Goal: Task Accomplishment & Management: Manage account settings

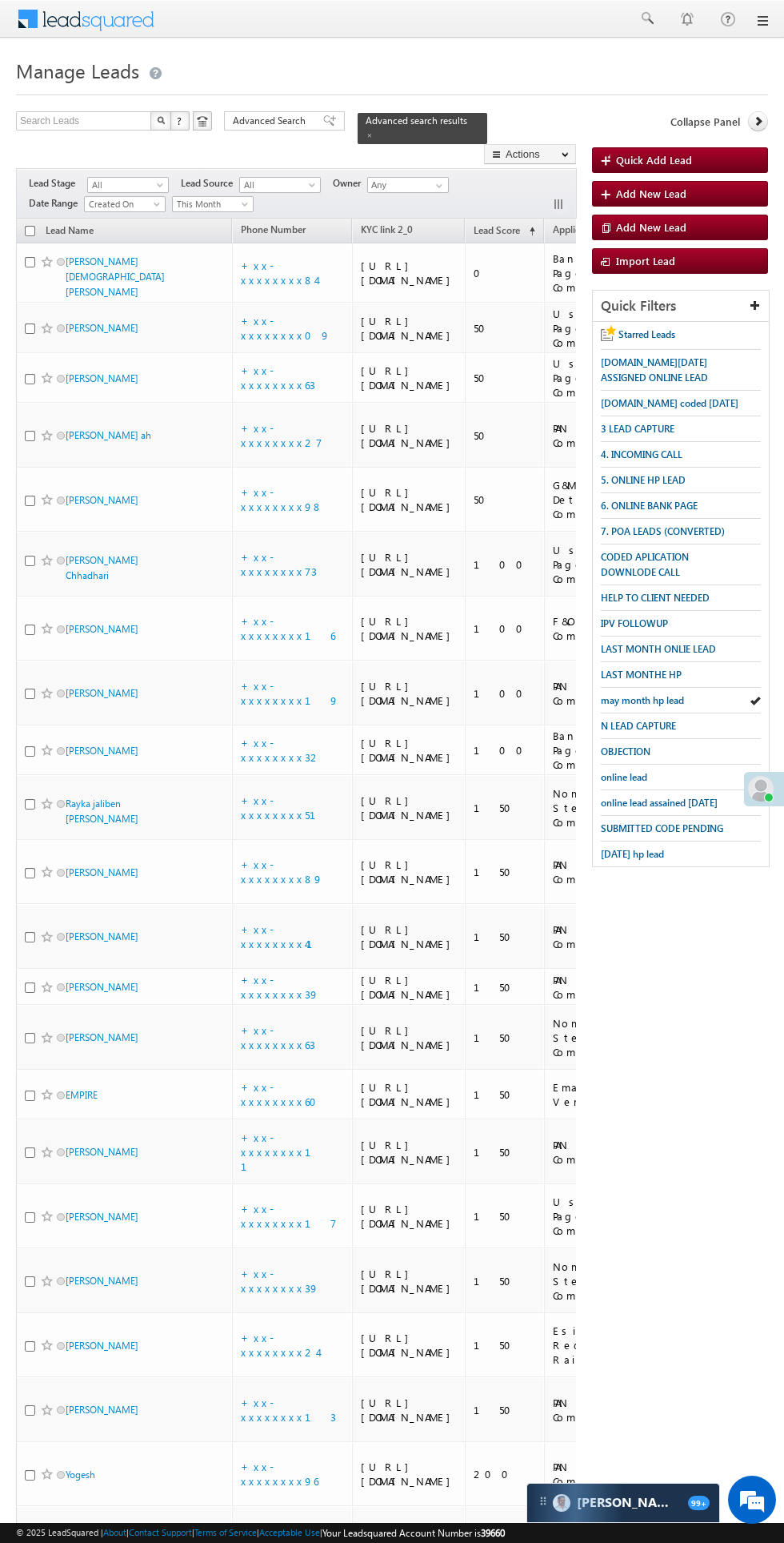
click at [61, 257] on span at bounding box center [61, 261] width 8 height 8
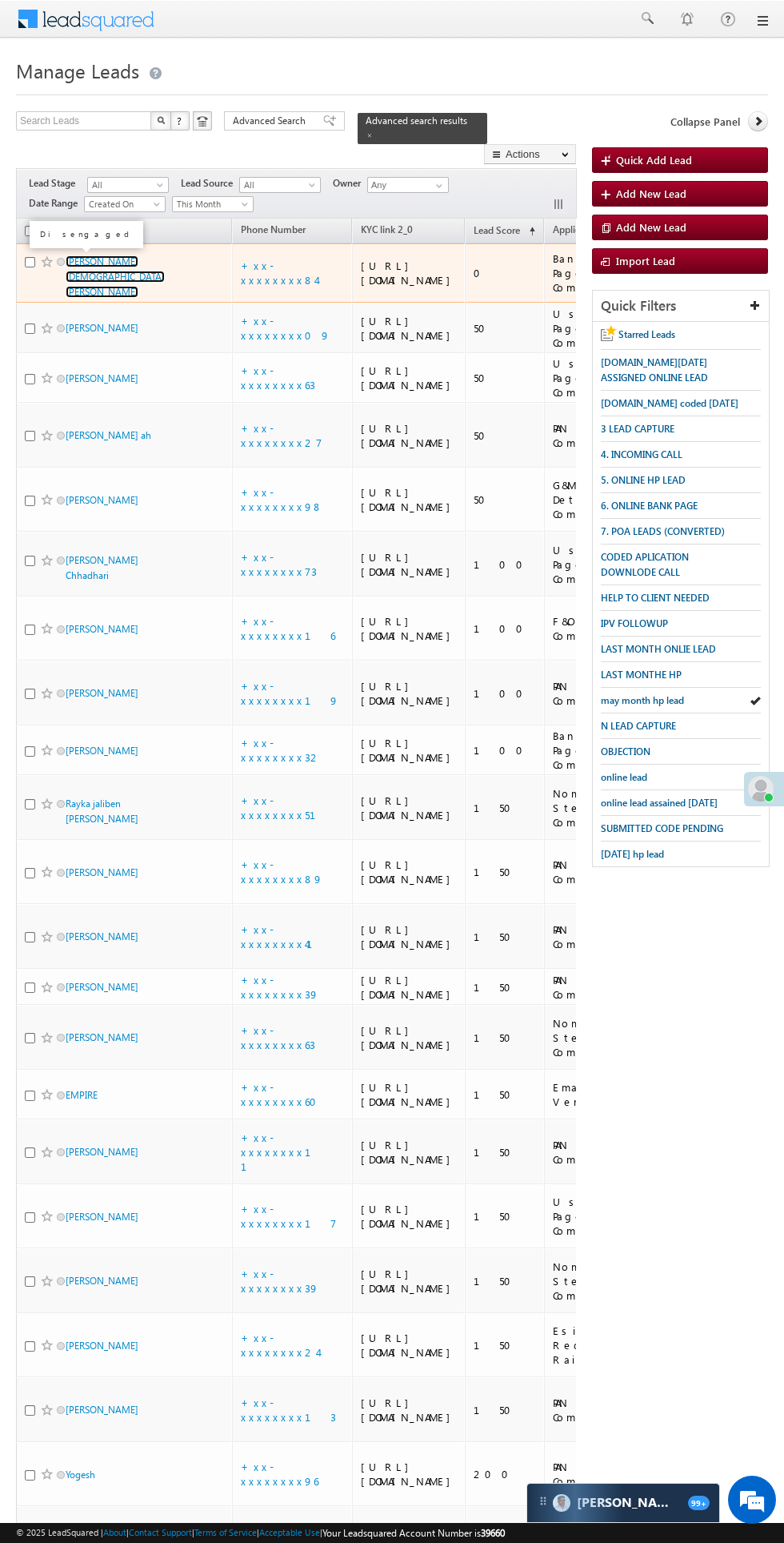
click at [90, 256] on link "Shivam Shriram Vishwakarma" at bounding box center [115, 277] width 99 height 42
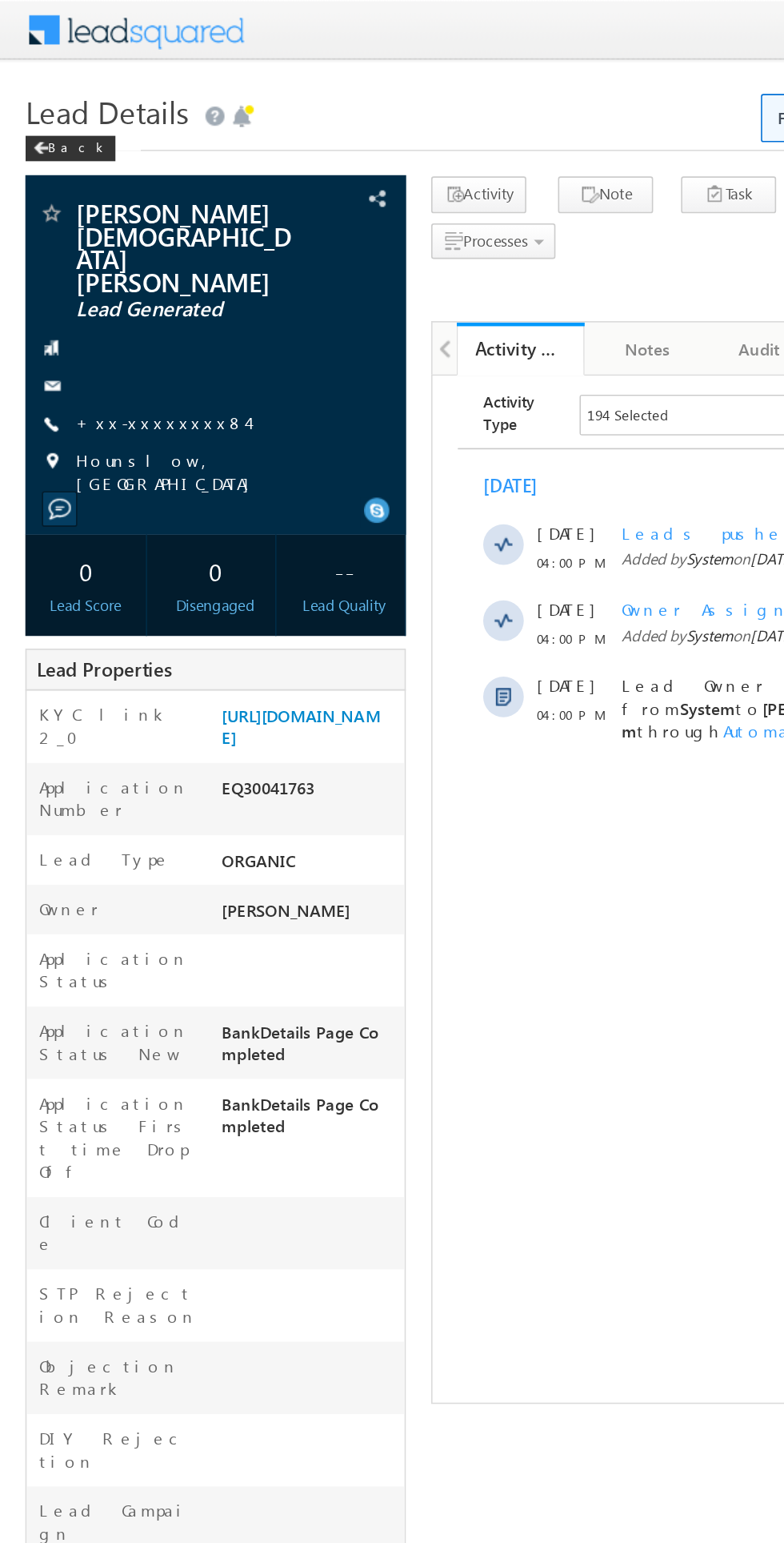
click at [98, 259] on link "+xx-xxxxxxxx84" at bounding box center [102, 266] width 108 height 14
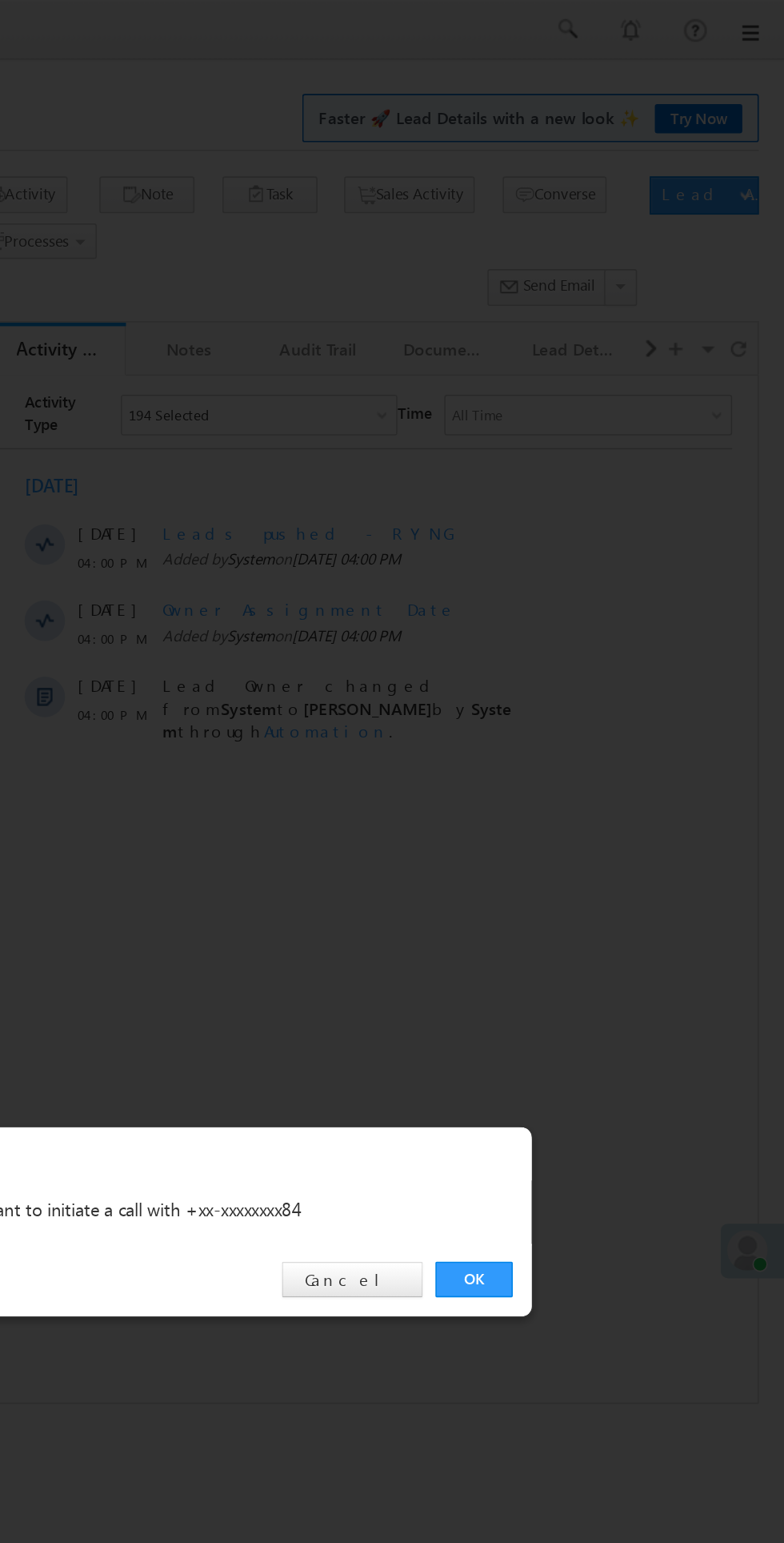
click at [592, 820] on div "OK Cancel" at bounding box center [401, 807] width 449 height 46
click at [592, 819] on div "OK Cancel" at bounding box center [401, 807] width 449 height 46
click at [592, 818] on link "OK" at bounding box center [588, 806] width 49 height 22
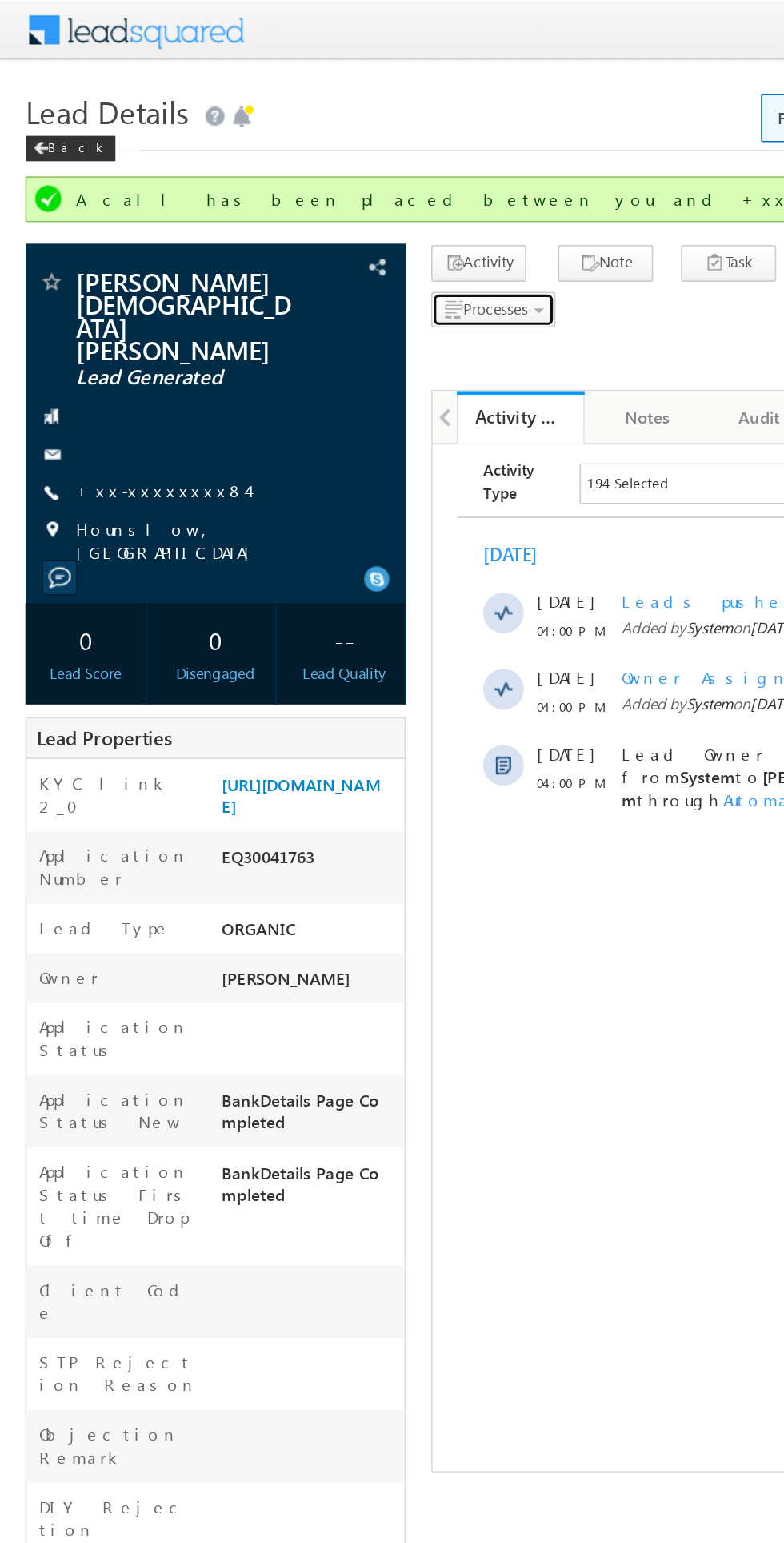
click at [323, 199] on span "Processes" at bounding box center [312, 194] width 40 height 12
click at [0, 0] on span "Call me later" at bounding box center [0, 0] width 0 height 0
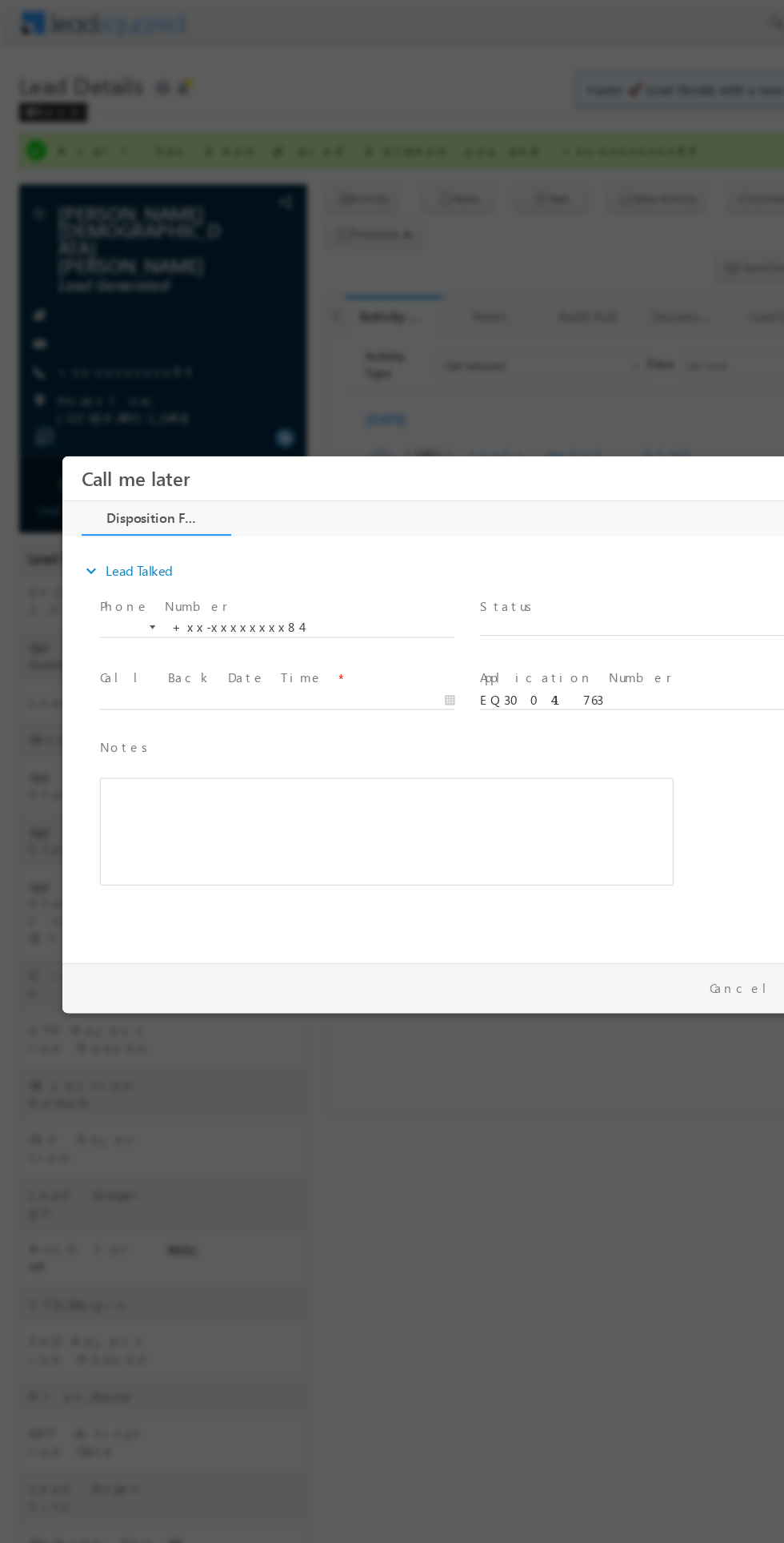
click at [517, 592] on span "X" at bounding box center [559, 597] width 299 height 16
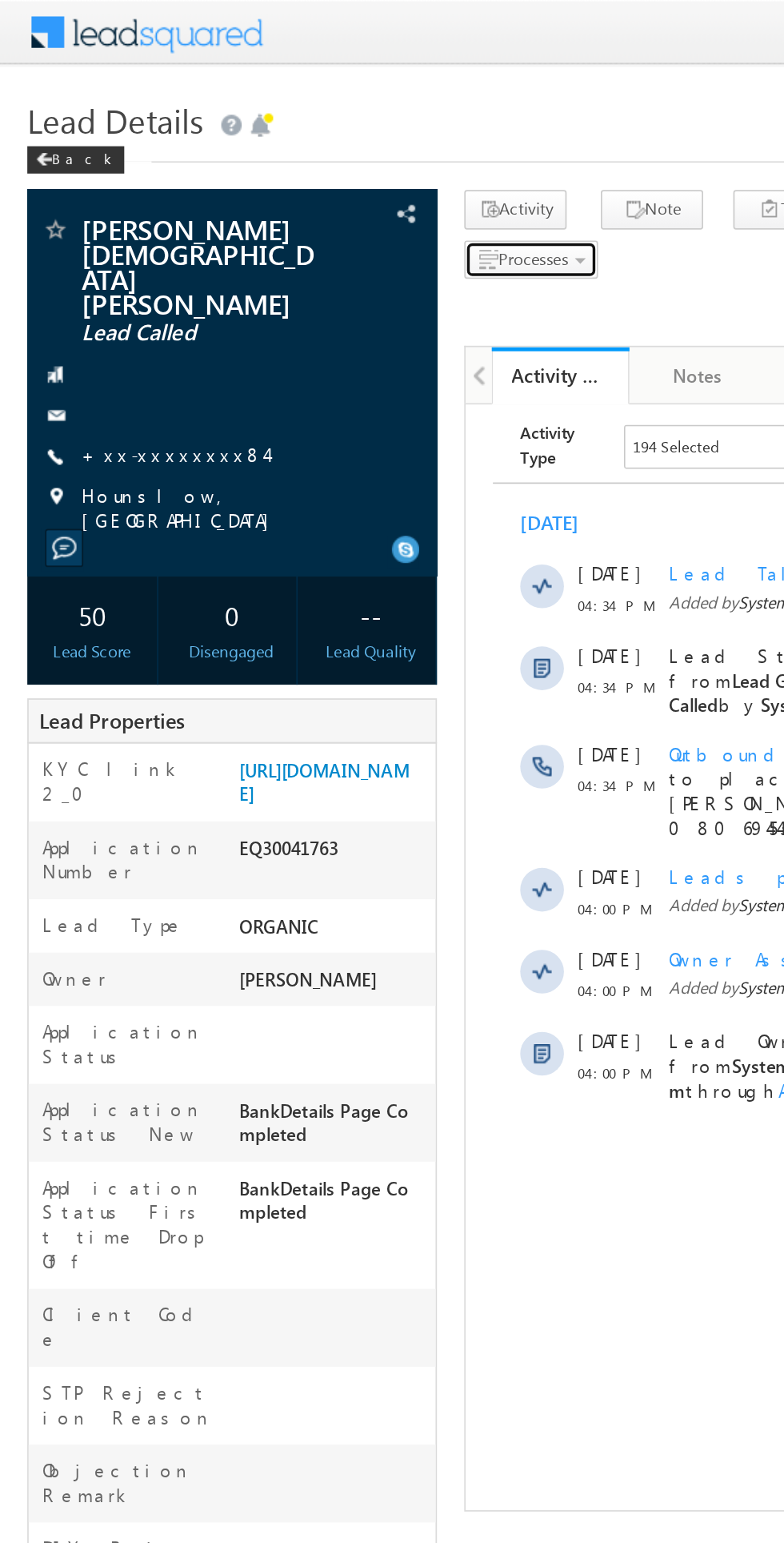
click at [320, 157] on span "Processes" at bounding box center [312, 151] width 40 height 12
click at [0, 0] on span "Not Eligible" at bounding box center [0, 0] width 0 height 0
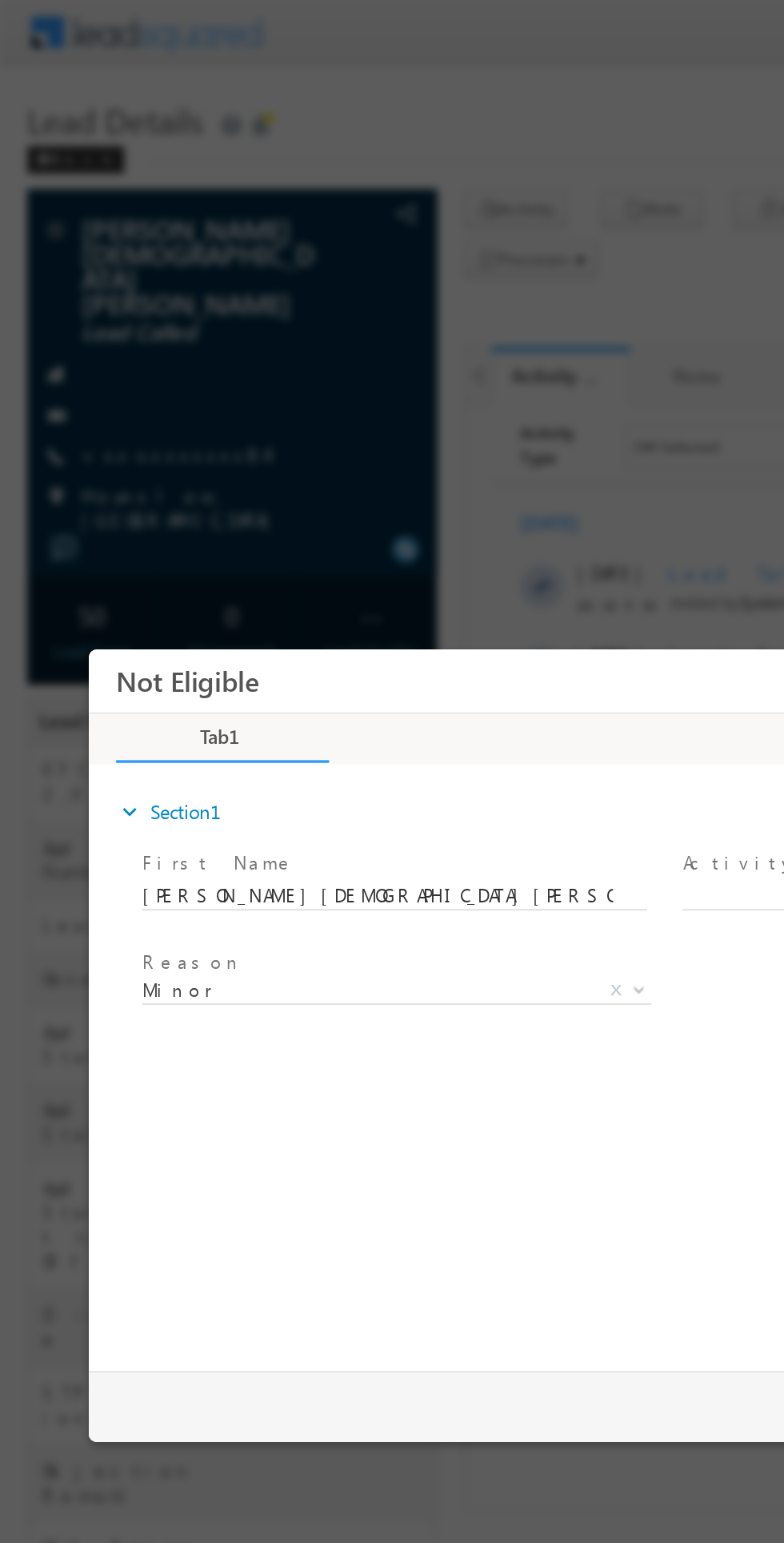
click at [179, 852] on span "Minor" at bounding box center [249, 848] width 260 height 15
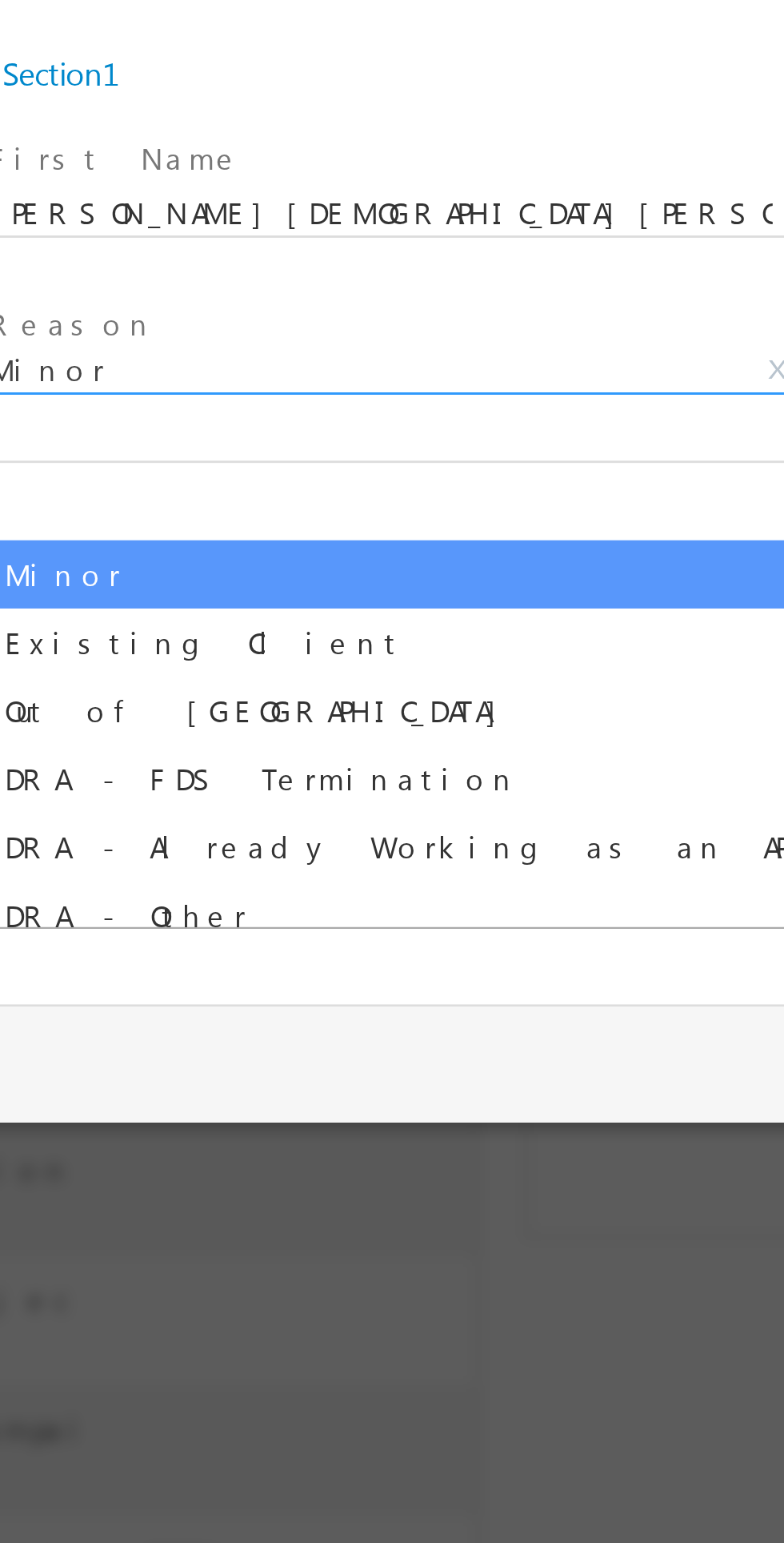
select select "Out of India"
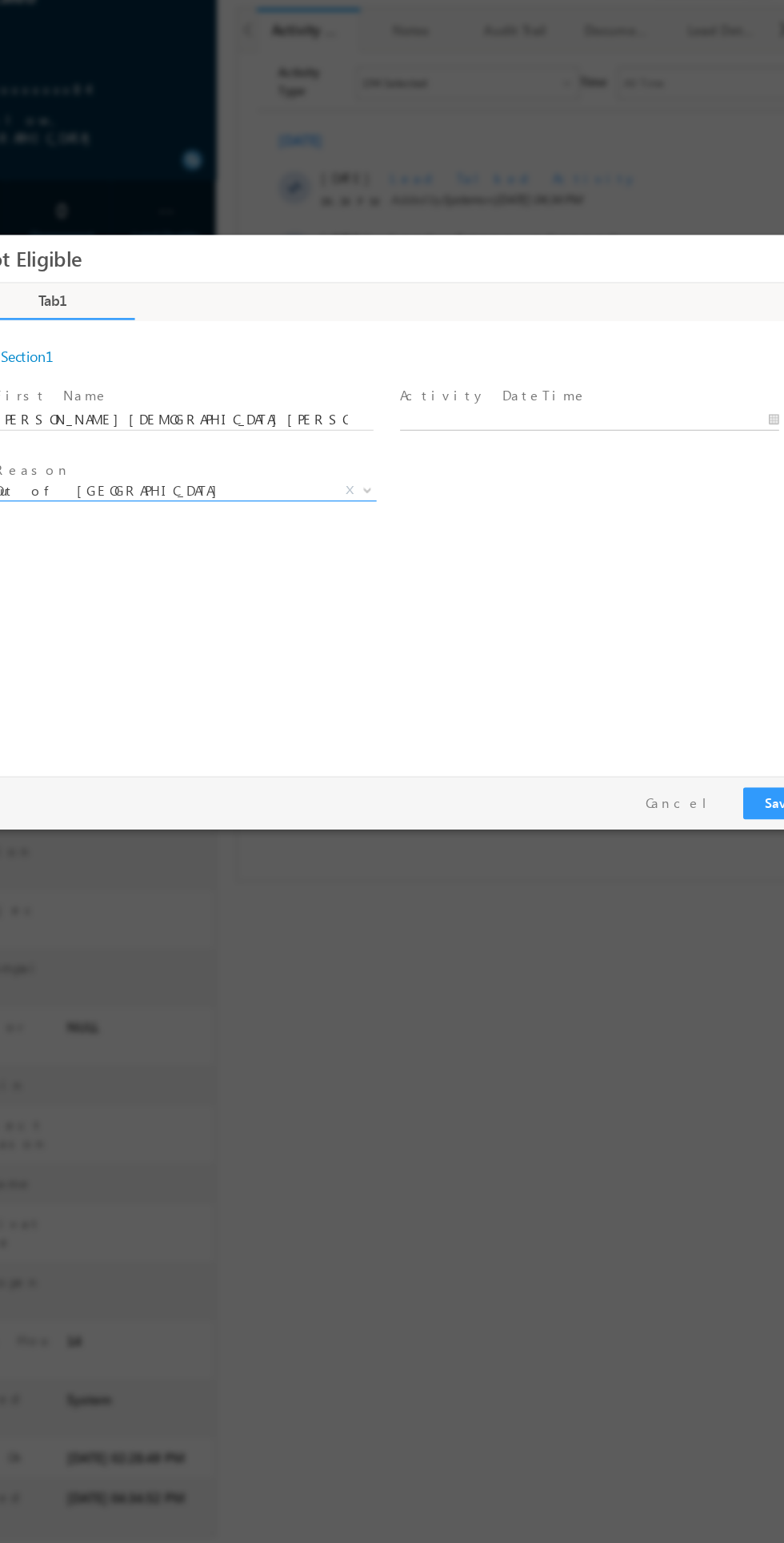
click at [403, 373] on body "Not Eligible ×" at bounding box center [295, 442] width 680 height 416
type input "10/05/25 4:41 PM"
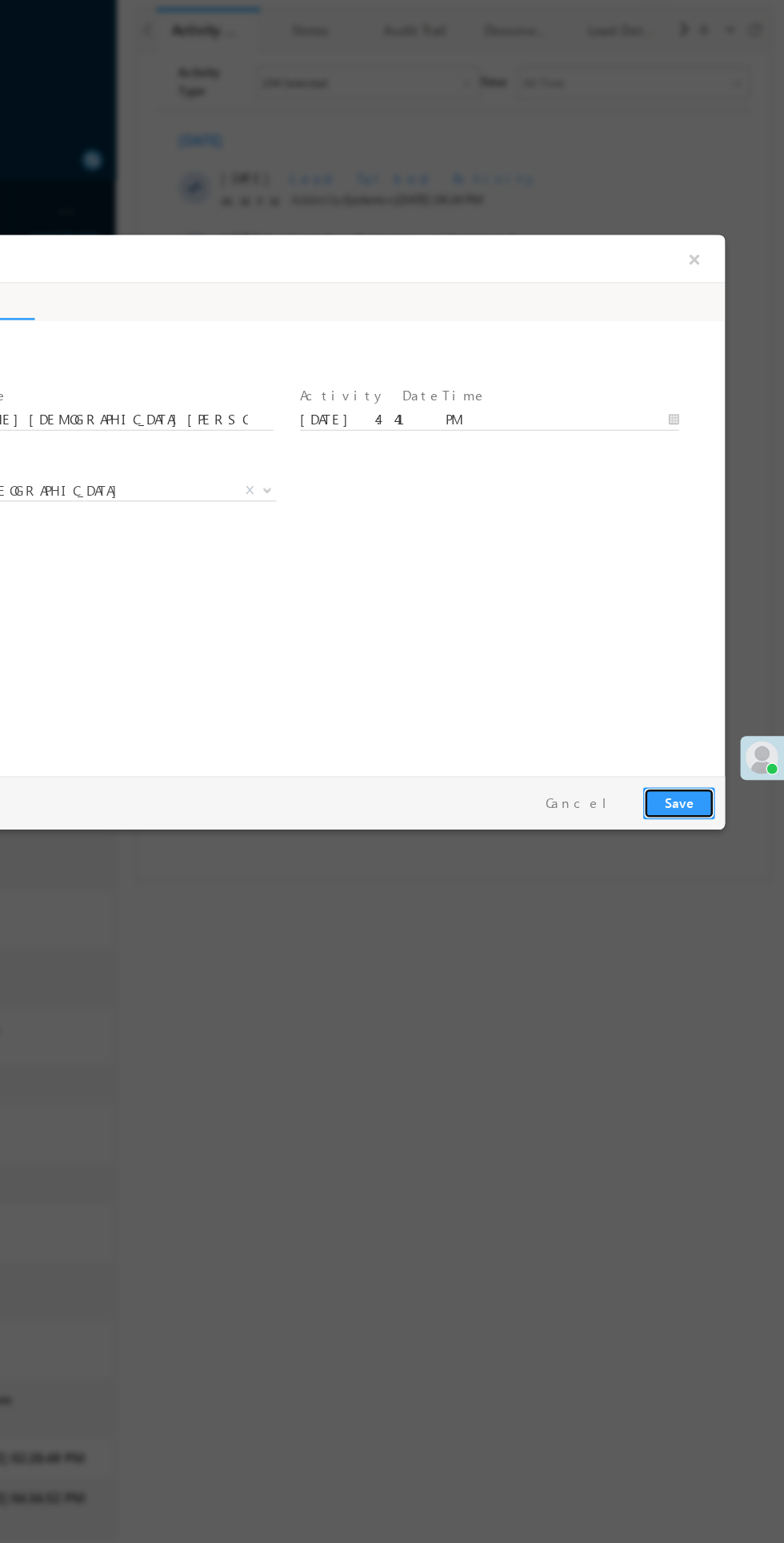
click at [504, 678] on button "Save" at bounding box center [499, 678] width 56 height 25
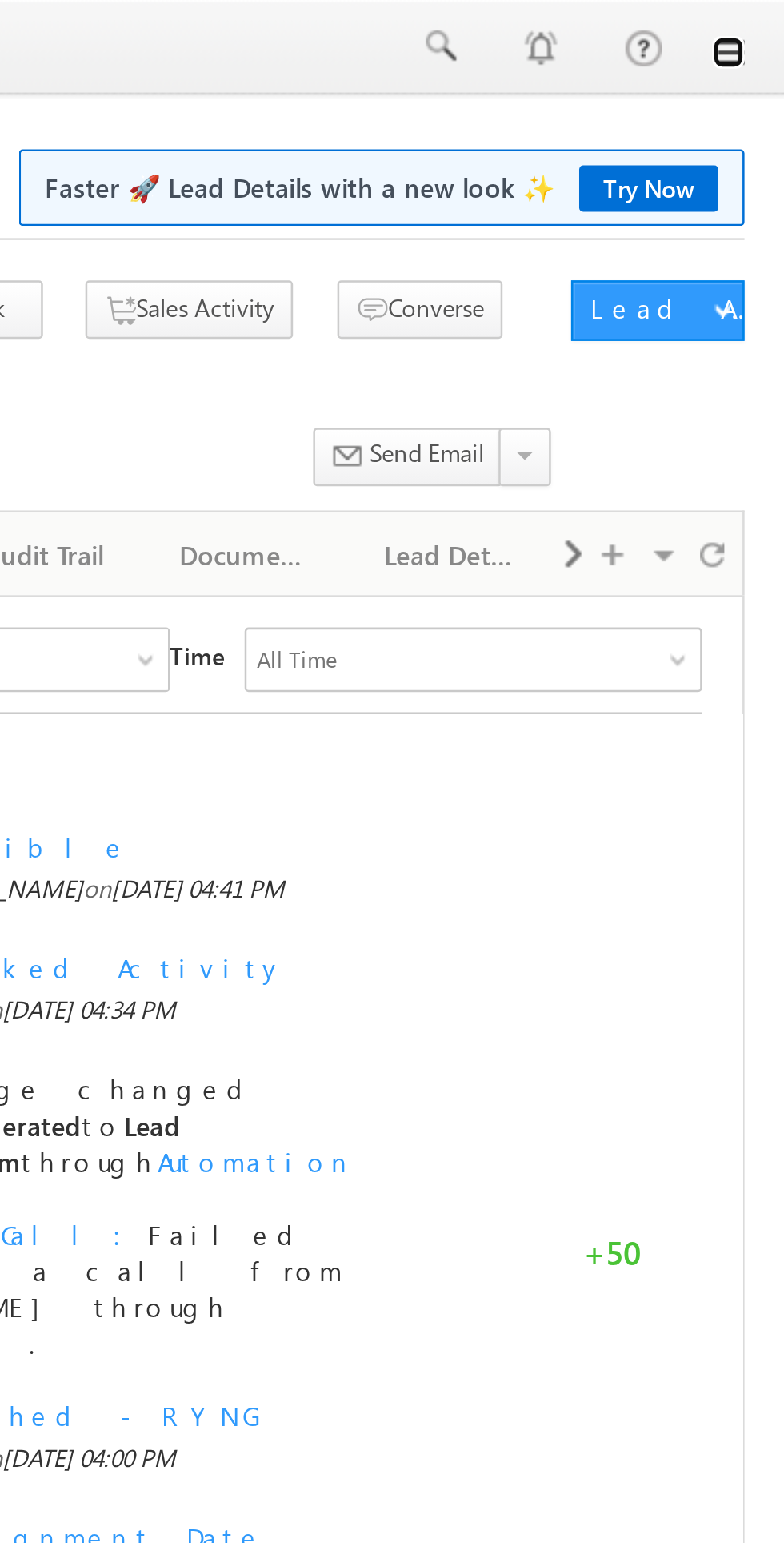
click at [764, 21] on link at bounding box center [762, 21] width 13 height 13
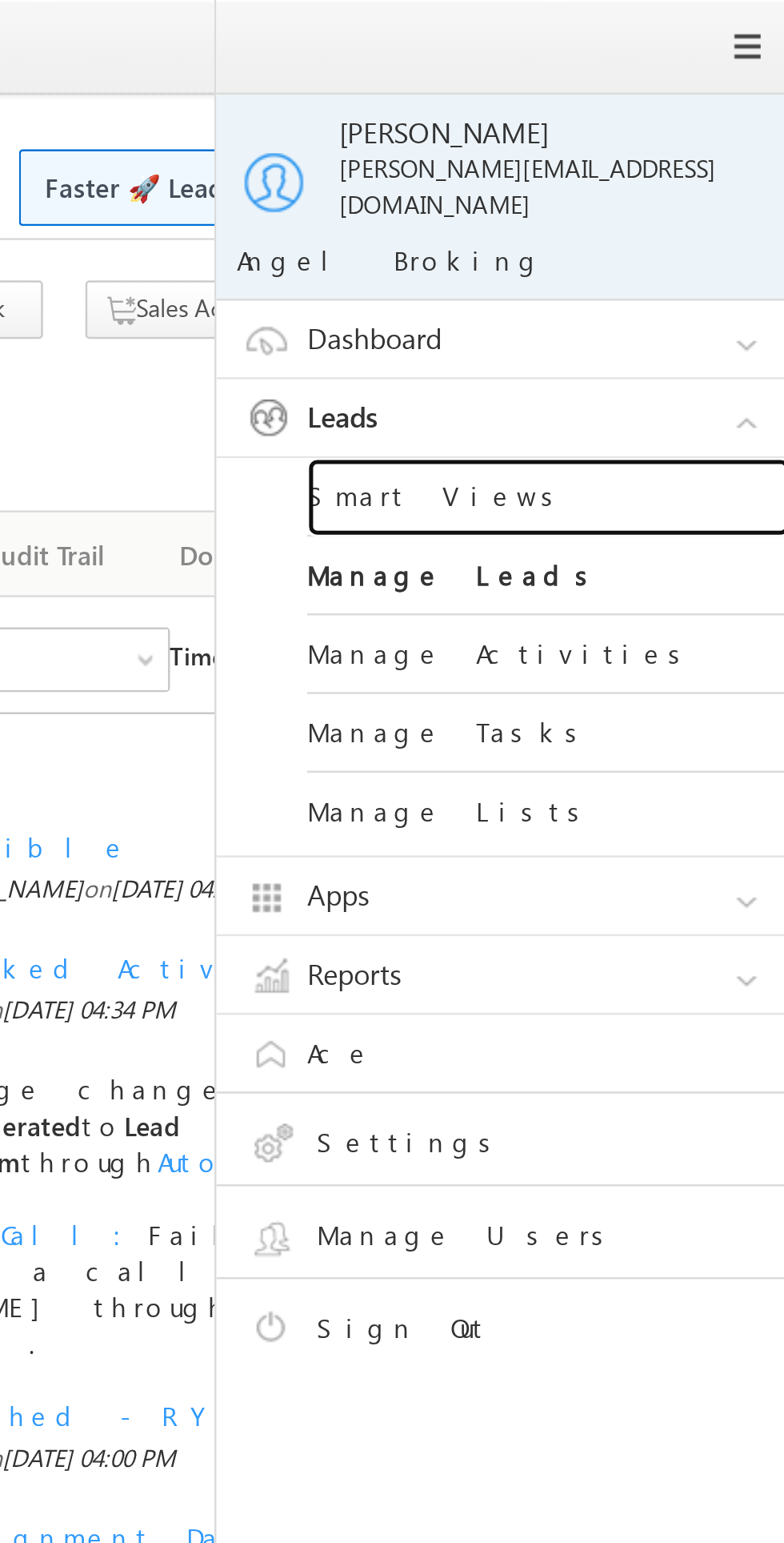
click at [619, 191] on link "Smart Views" at bounding box center [690, 198] width 192 height 31
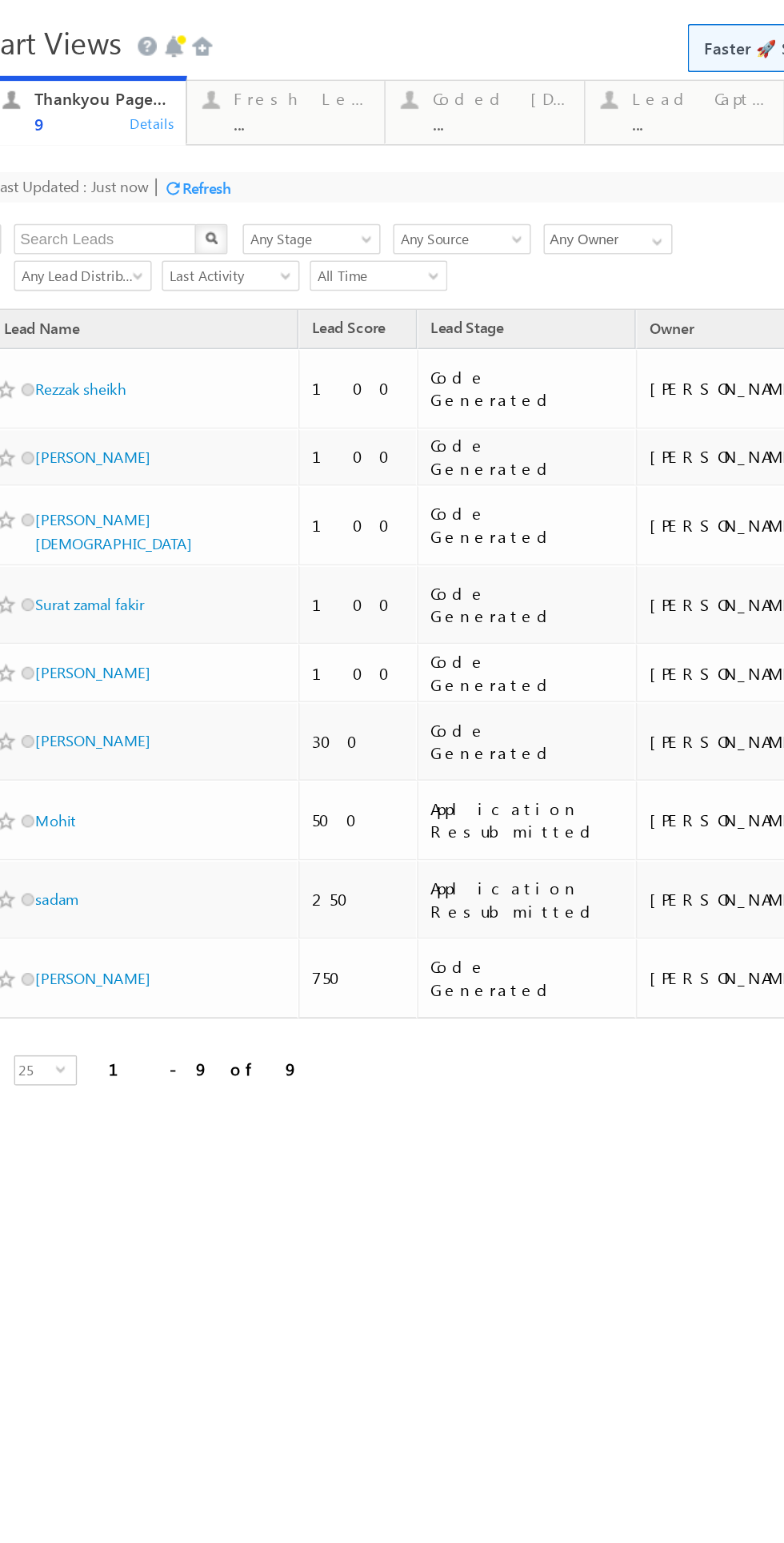
click at [275, 36] on div "Coded Today" at bounding box center [292, 38] width 86 height 13
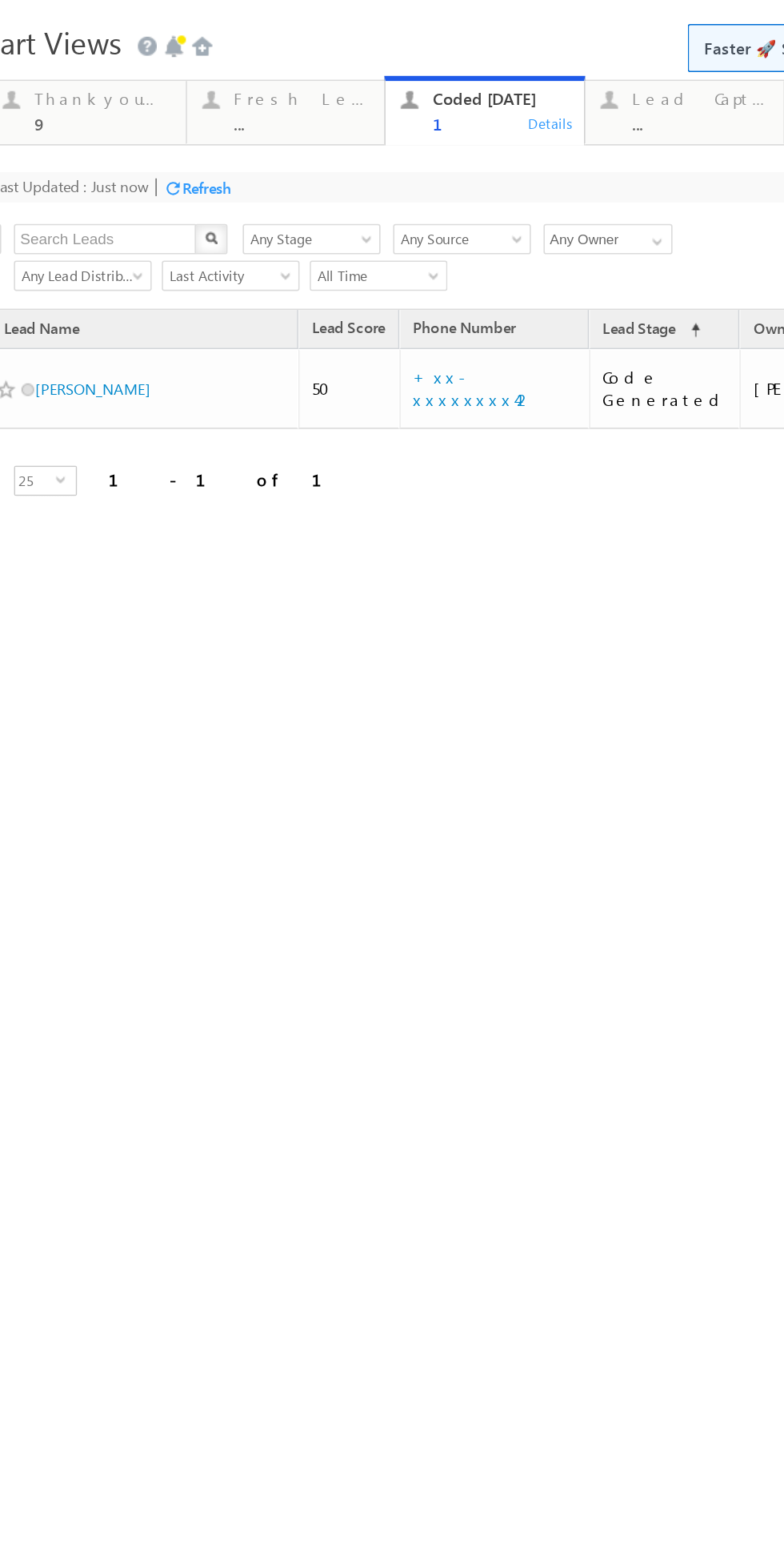
click at [156, 46] on div "Fresh Leads ..." at bounding box center [166, 43] width 86 height 31
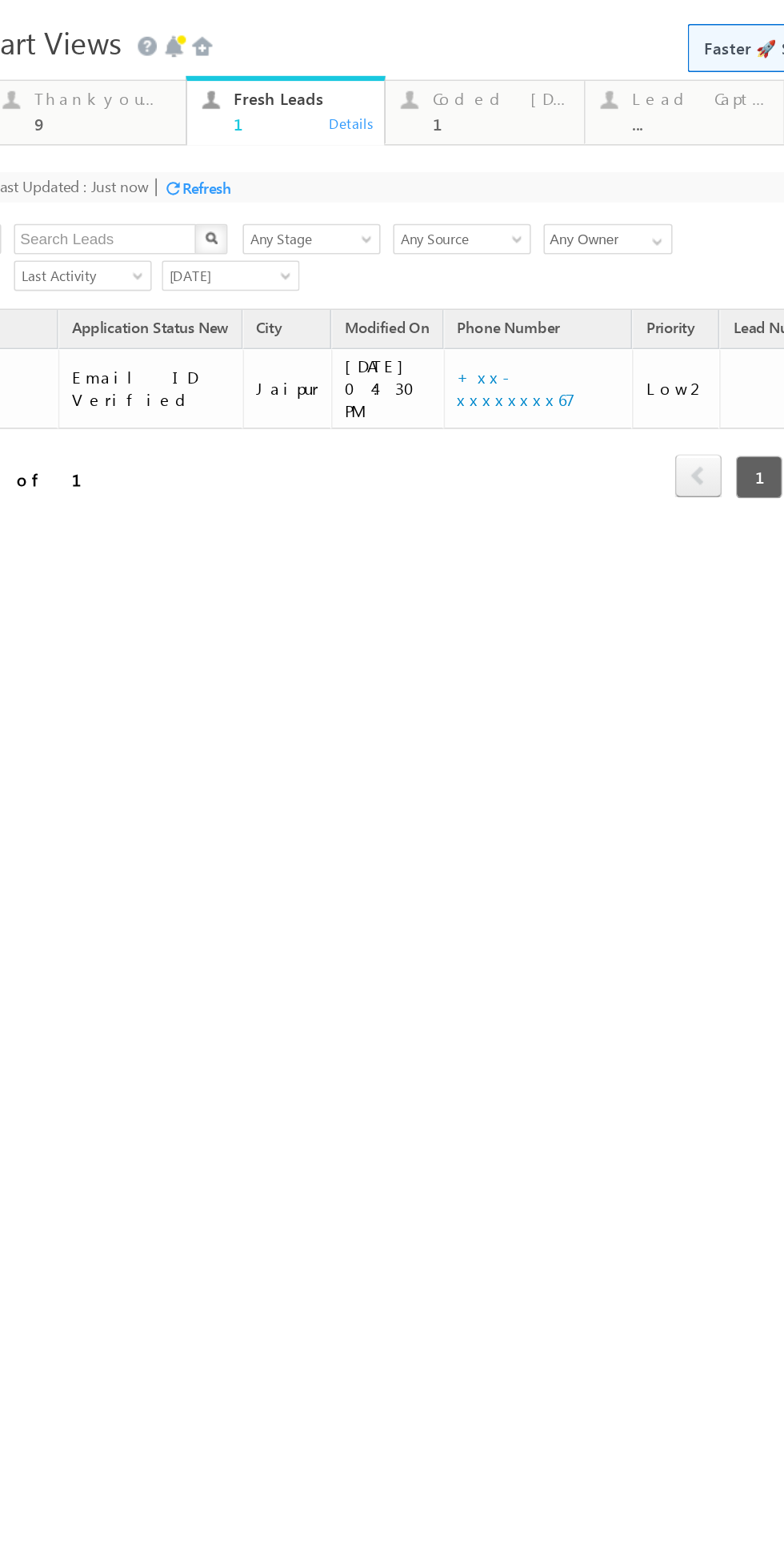
scroll to position [0, 154]
click at [292, 218] on link "+xx-xxxxxxxx67" at bounding box center [301, 221] width 75 height 28
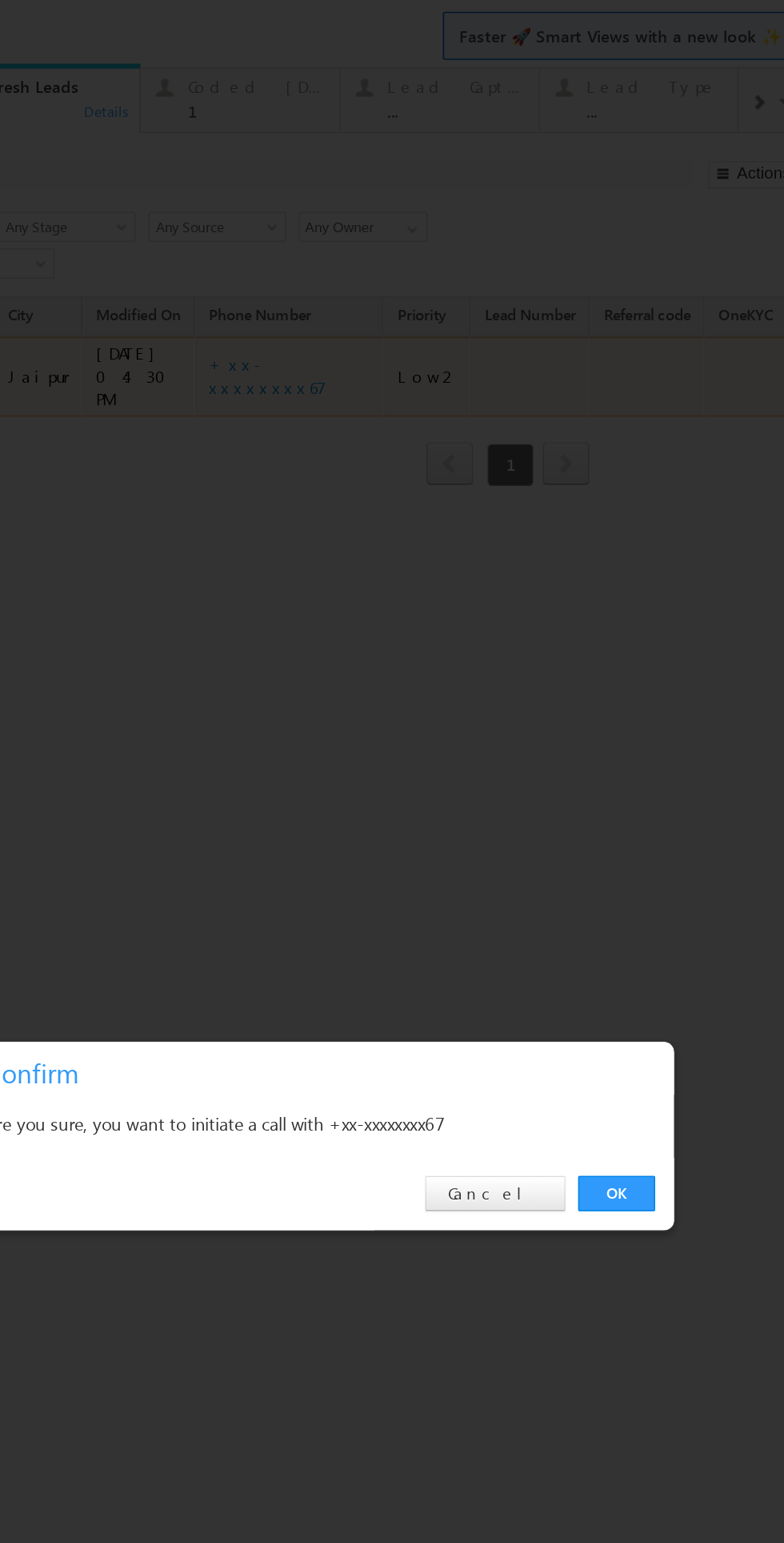
click at [280, 723] on link "OK" at bounding box center [275, 726] width 49 height 22
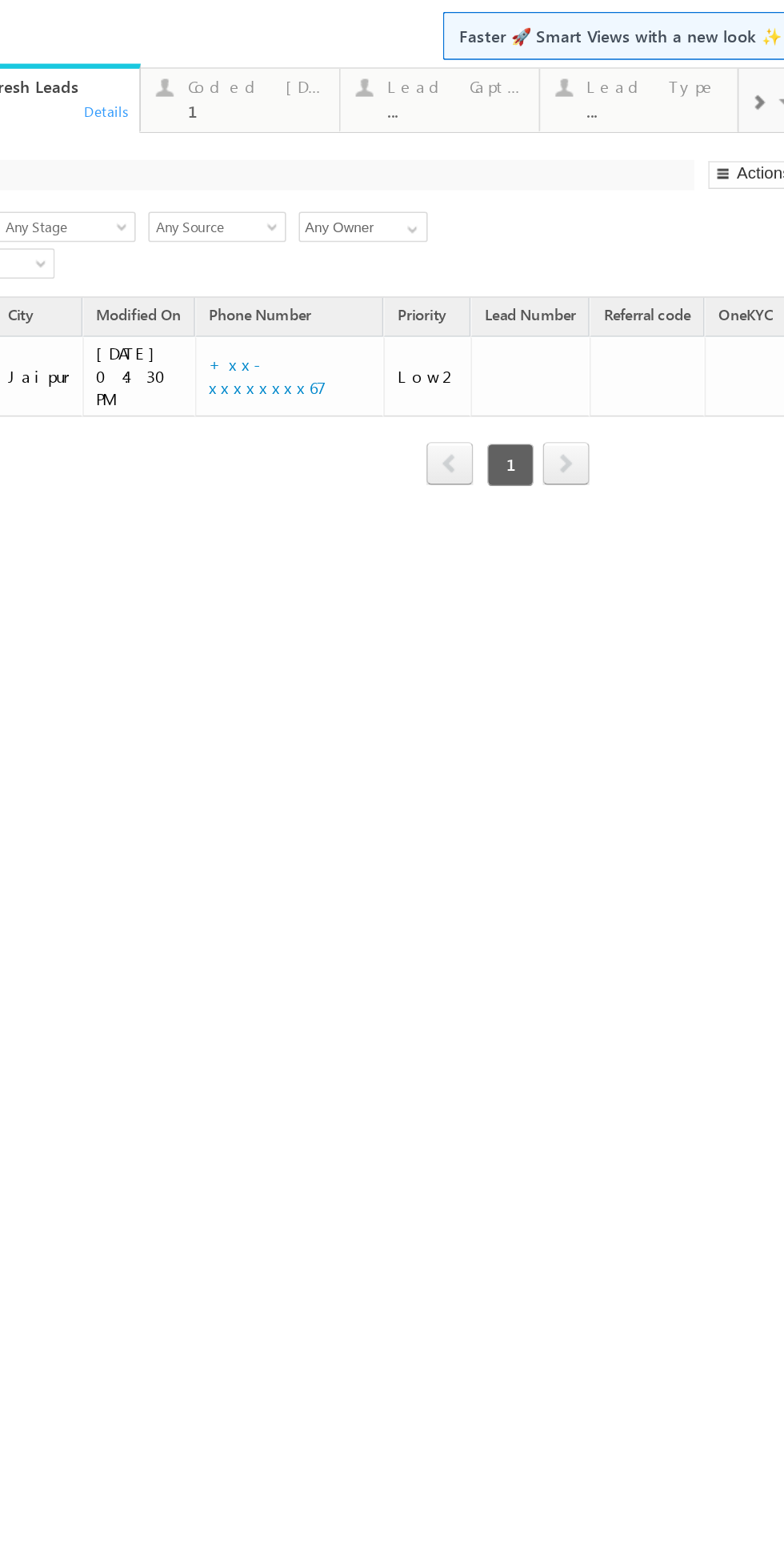
scroll to position [0, 0]
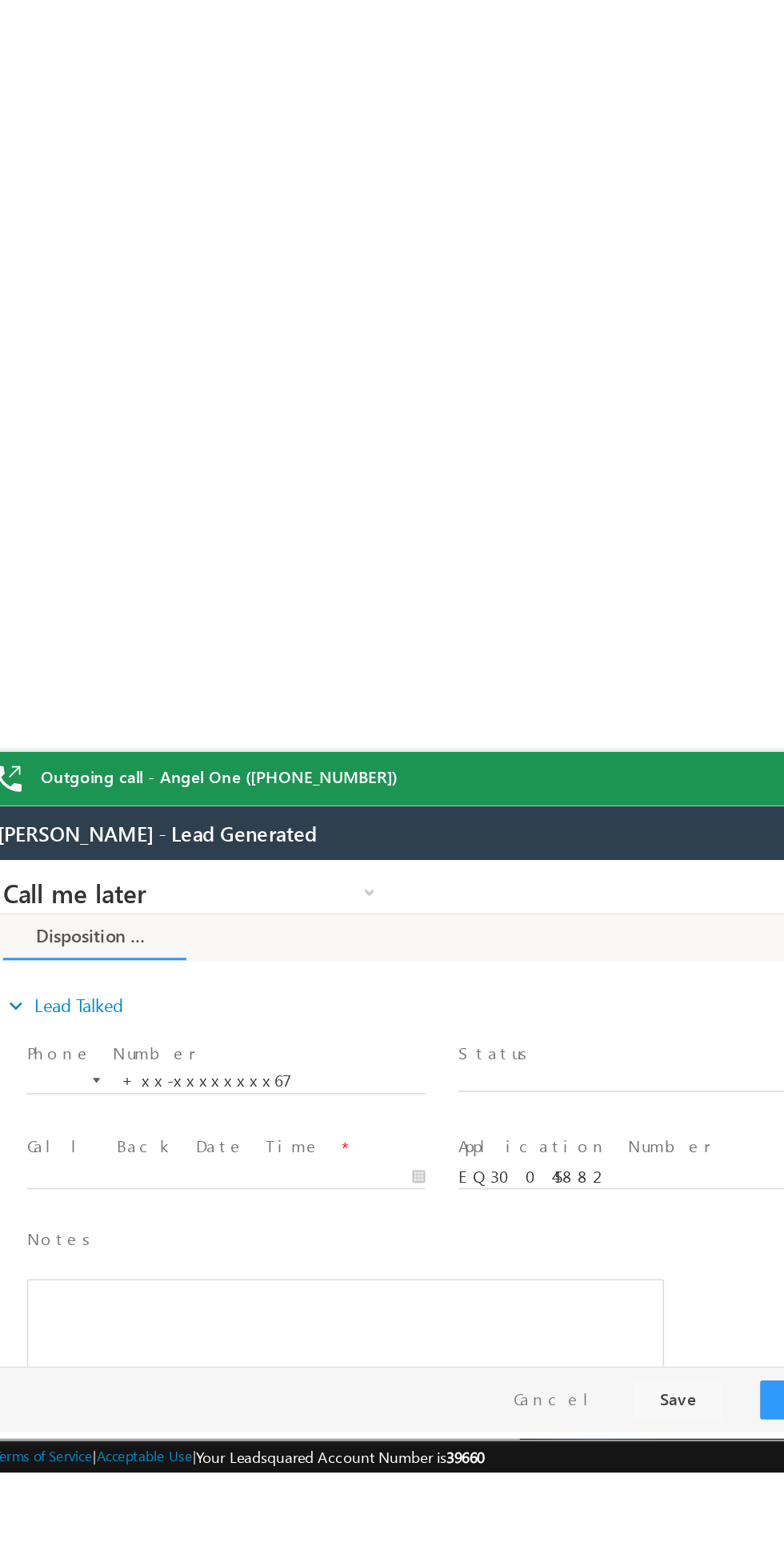
click at [362, 999] on span "X" at bounding box center [409, 998] width 255 height 16
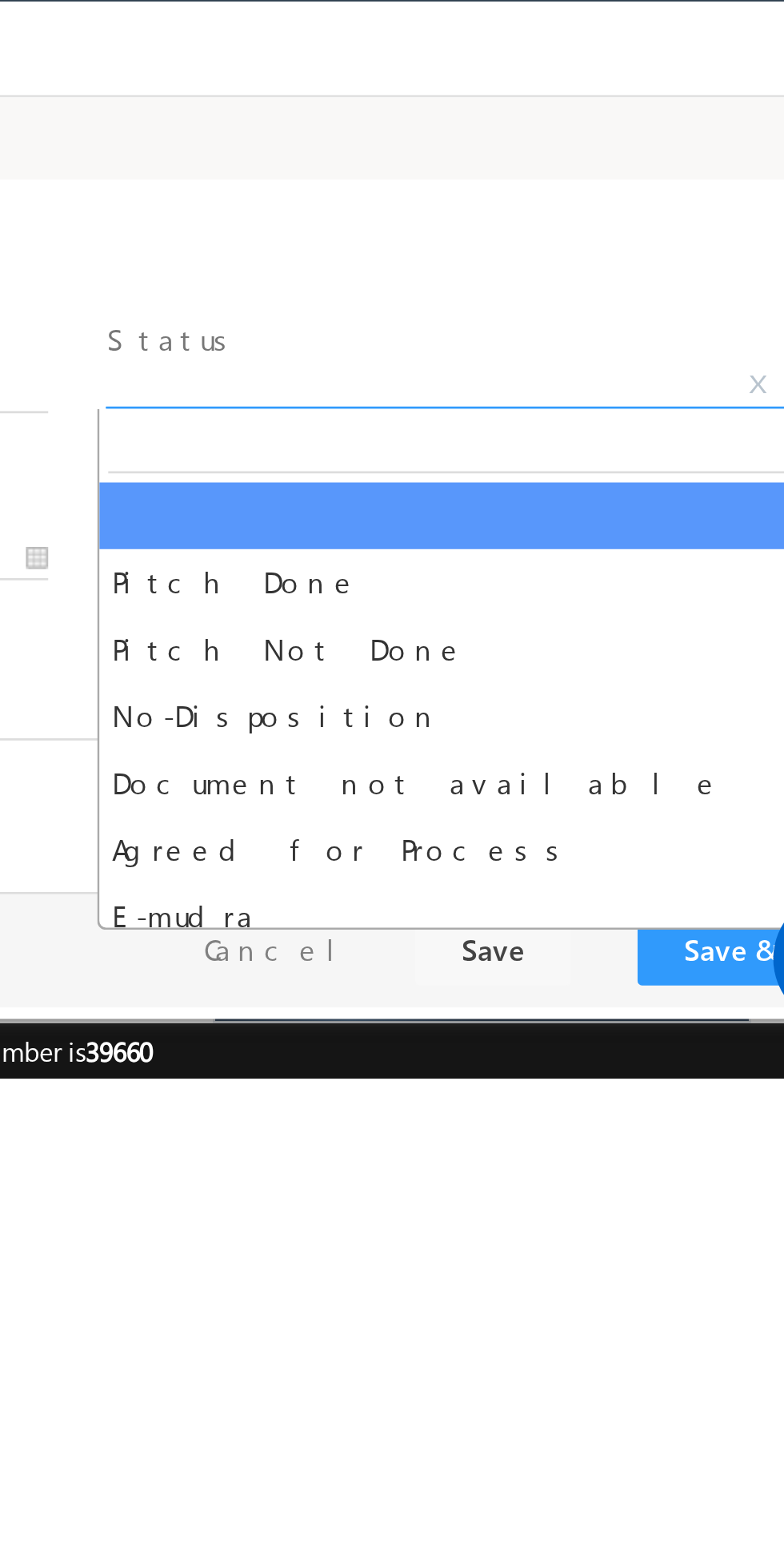
select select "Pitch Not Done"
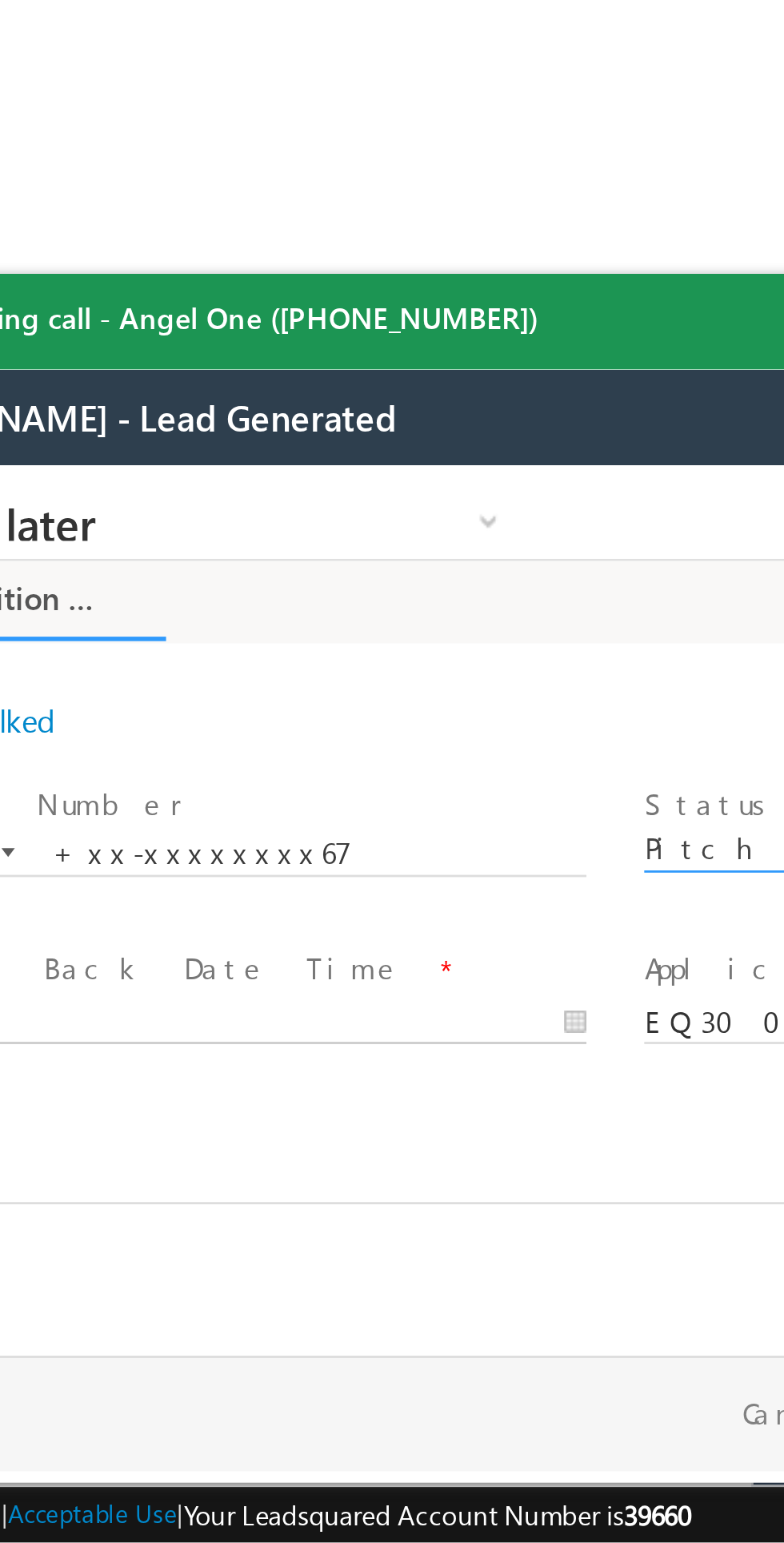
click at [0, 666] on body "Call me later Cross Sell Customer Drop-off reasons Language Barrier Not Interes…" at bounding box center [98, 625] width 600 height 320
type input "10/05/25 4:44 PM"
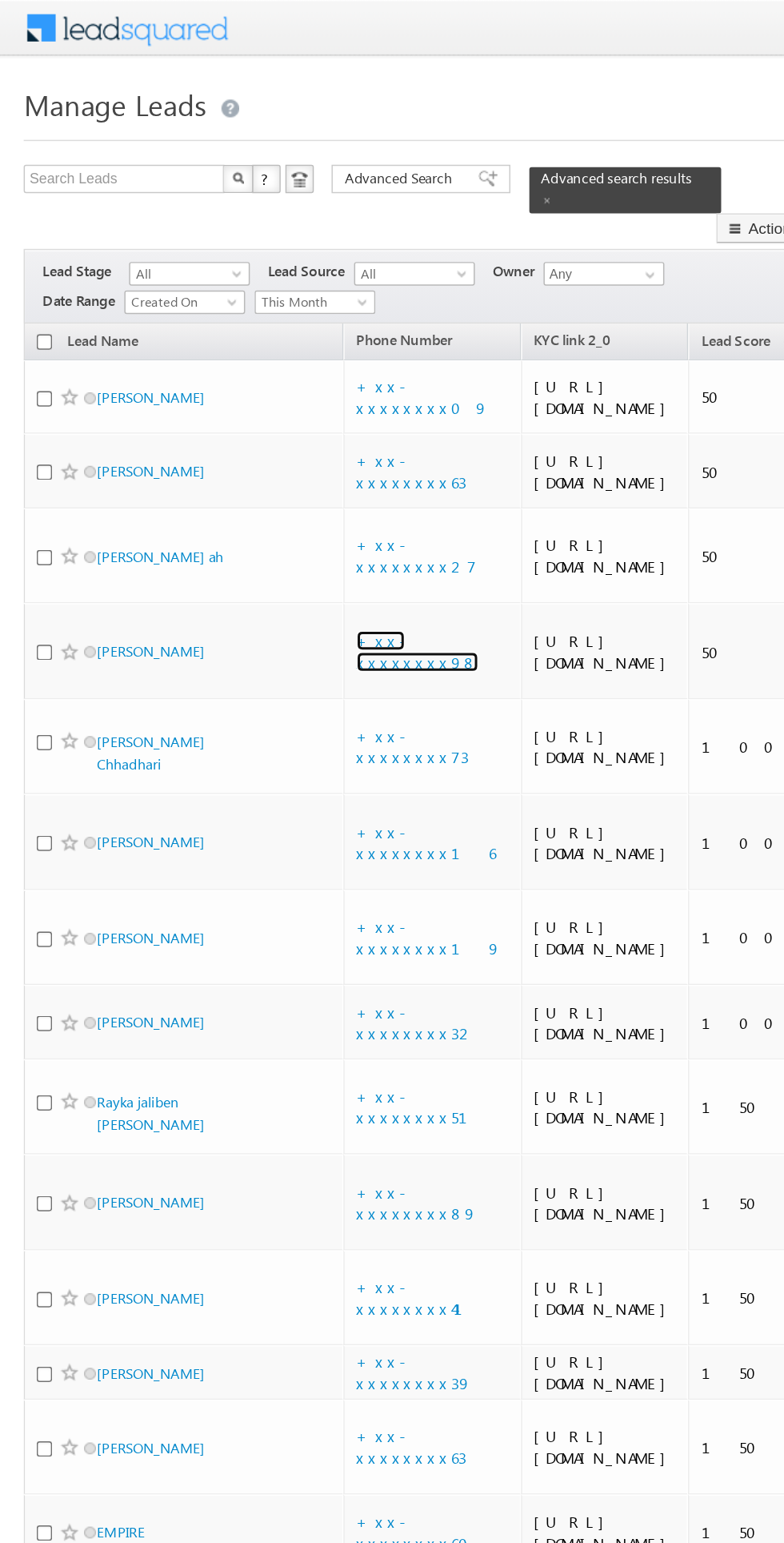
click at [276, 454] on link "+xx-xxxxxxxx98" at bounding box center [282, 440] width 83 height 28
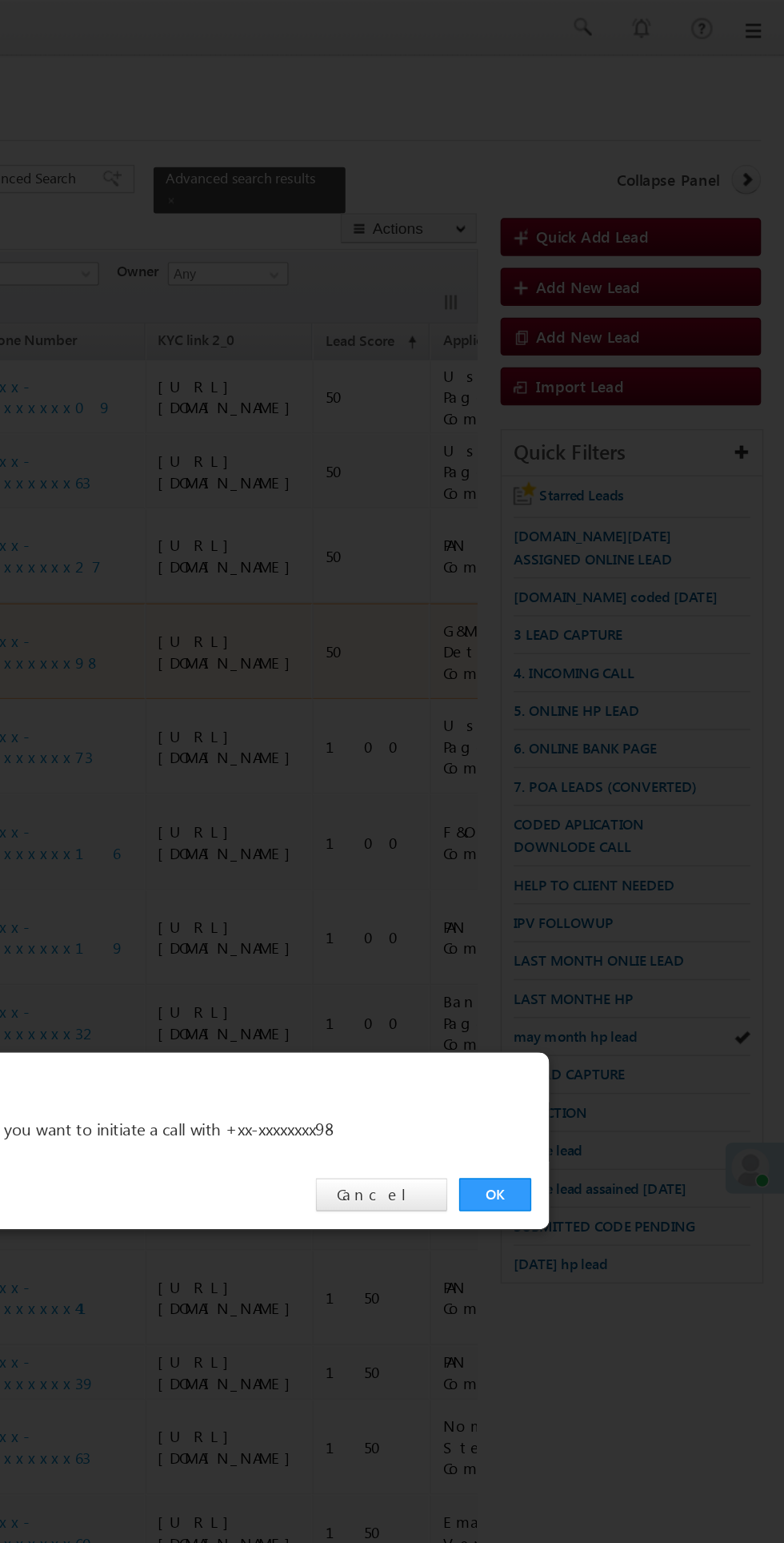
click at [588, 806] on link "OK" at bounding box center [588, 806] width 49 height 22
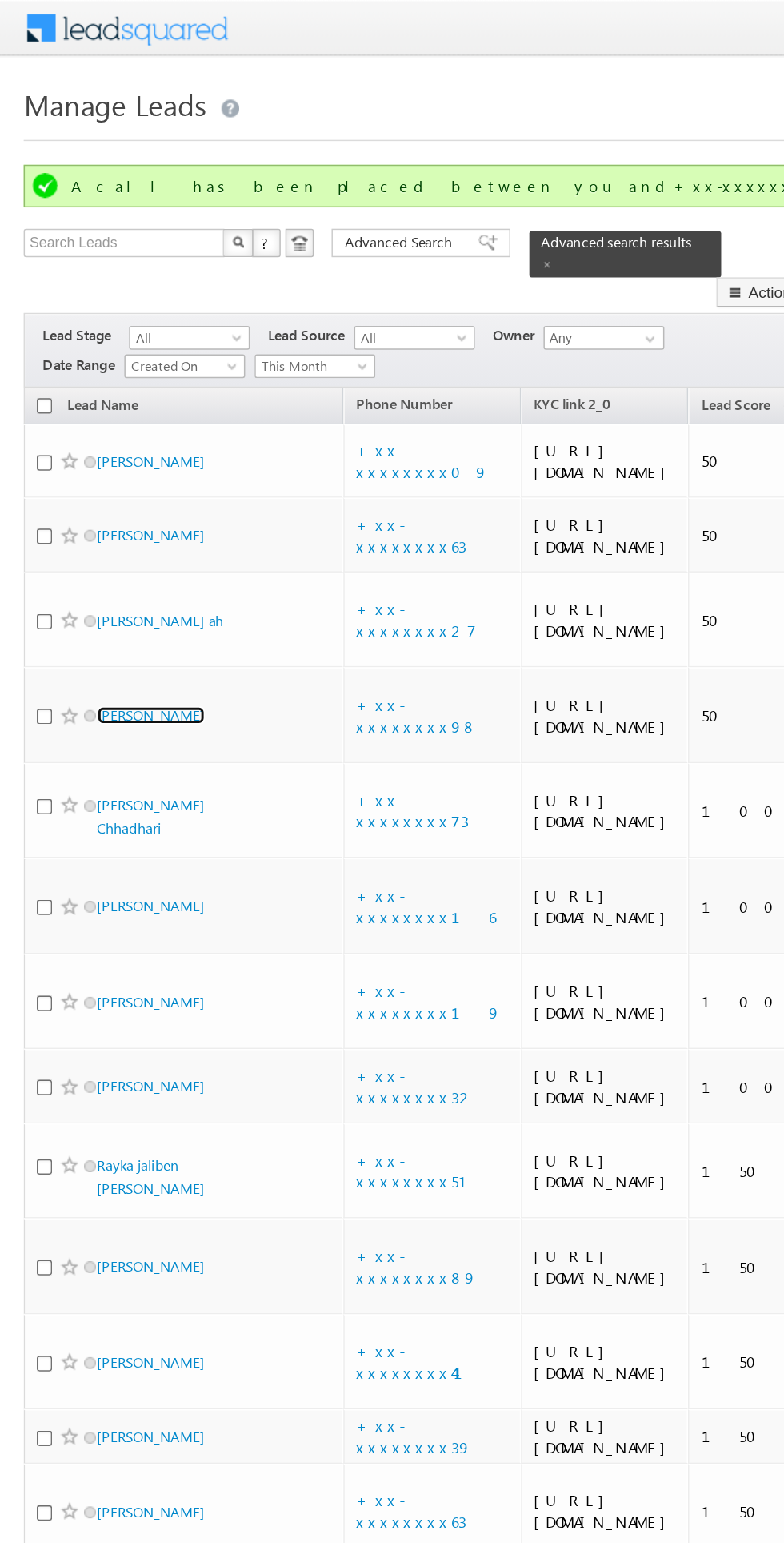
click at [97, 489] on link "Sarika Muduli" at bounding box center [101, 483] width 73 height 12
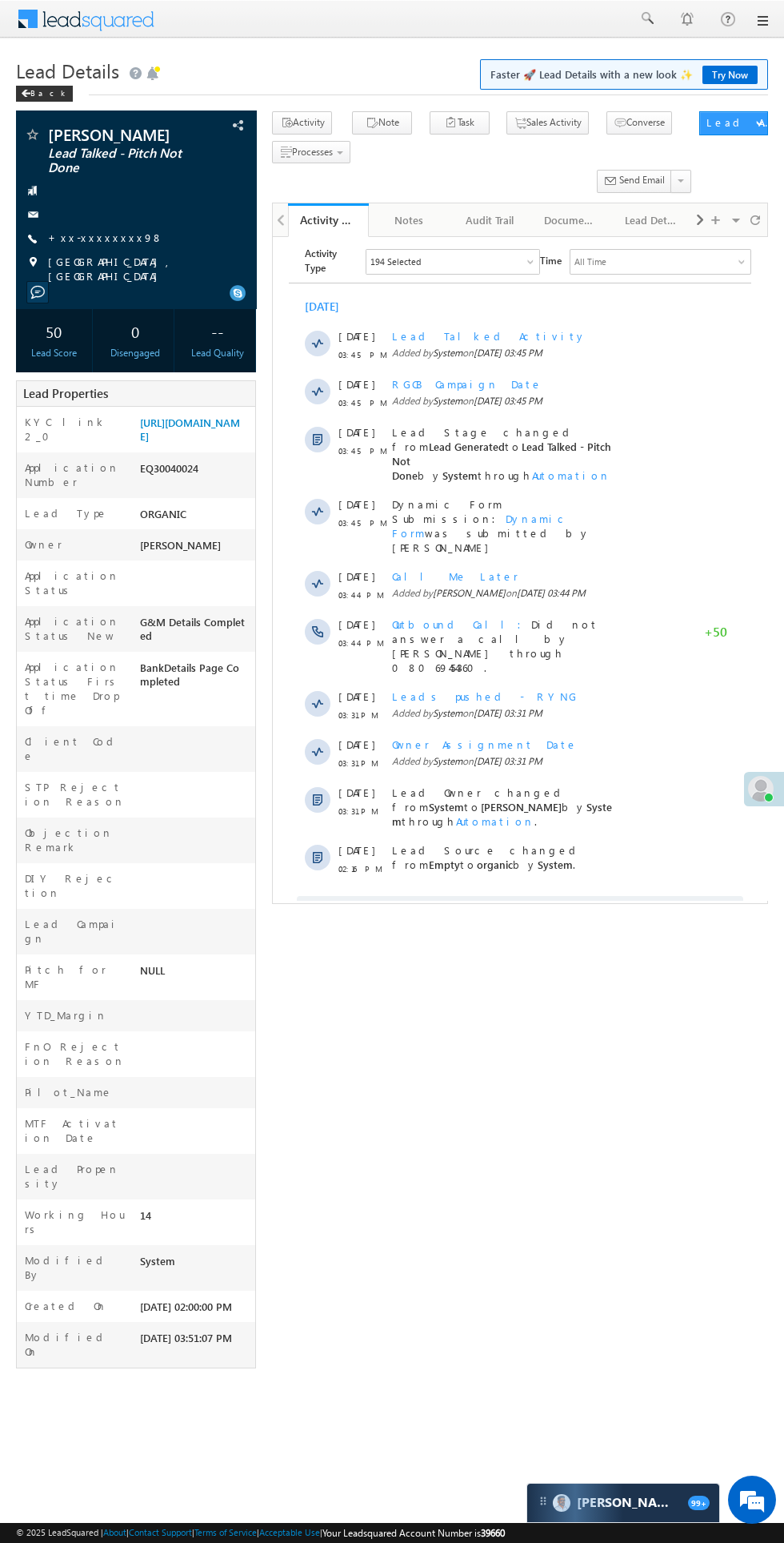
click at [449, 895] on span "Show More" at bounding box center [520, 910] width 447 height 32
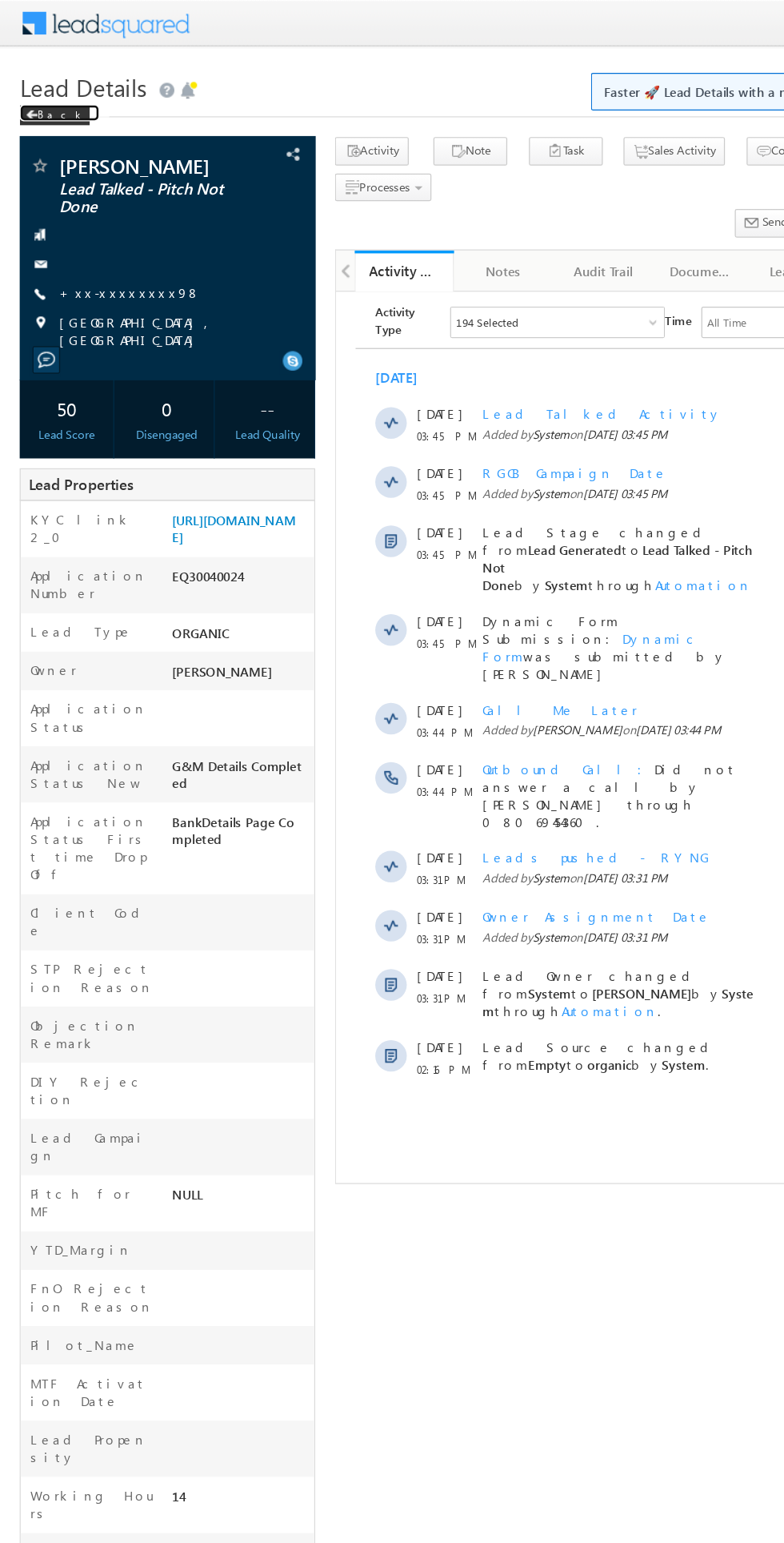
click at [26, 94] on span at bounding box center [26, 94] width 9 height 8
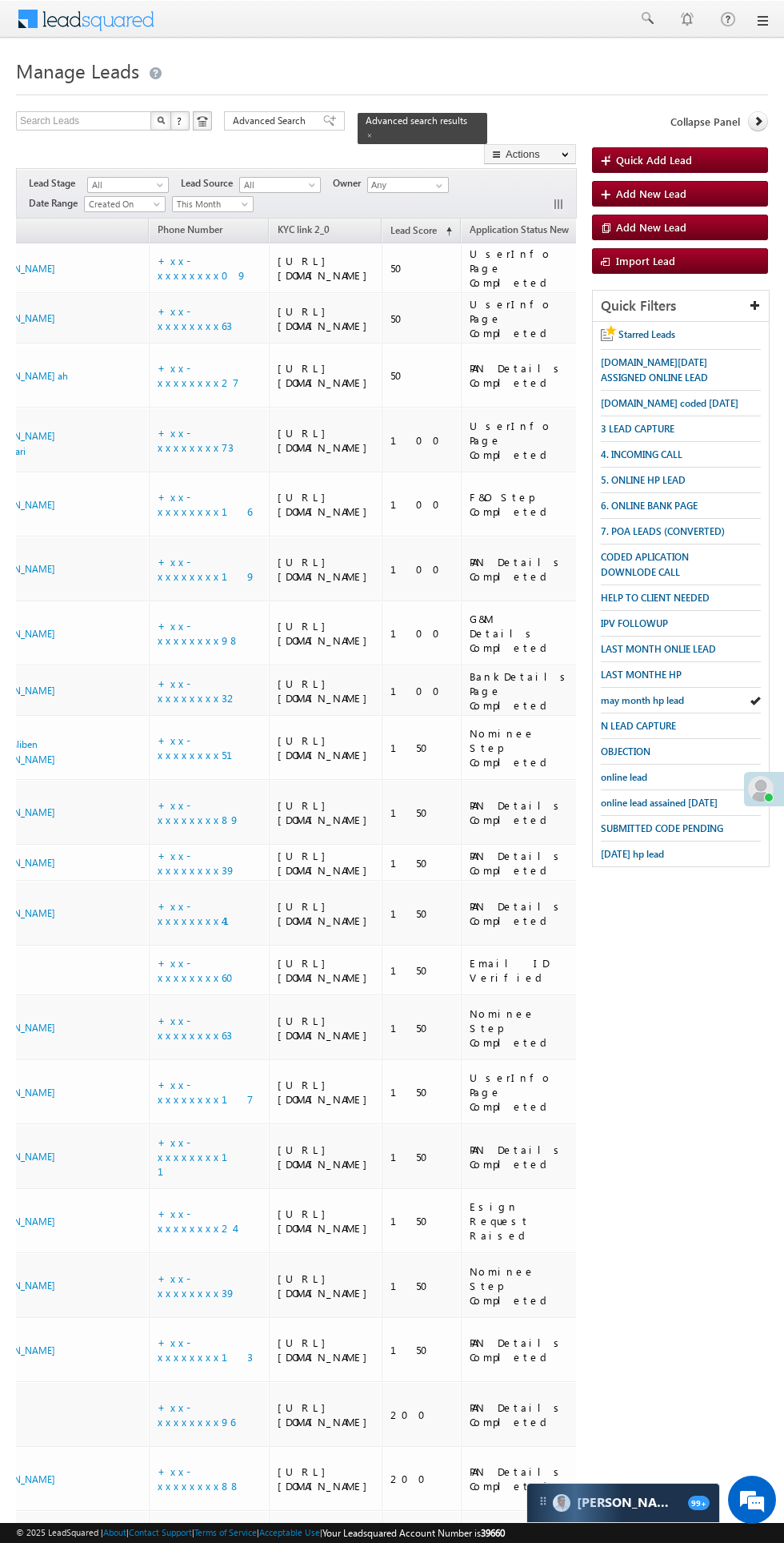
scroll to position [0, 87]
click at [199, 223] on span "Phone Number" at bounding box center [186, 229] width 65 height 12
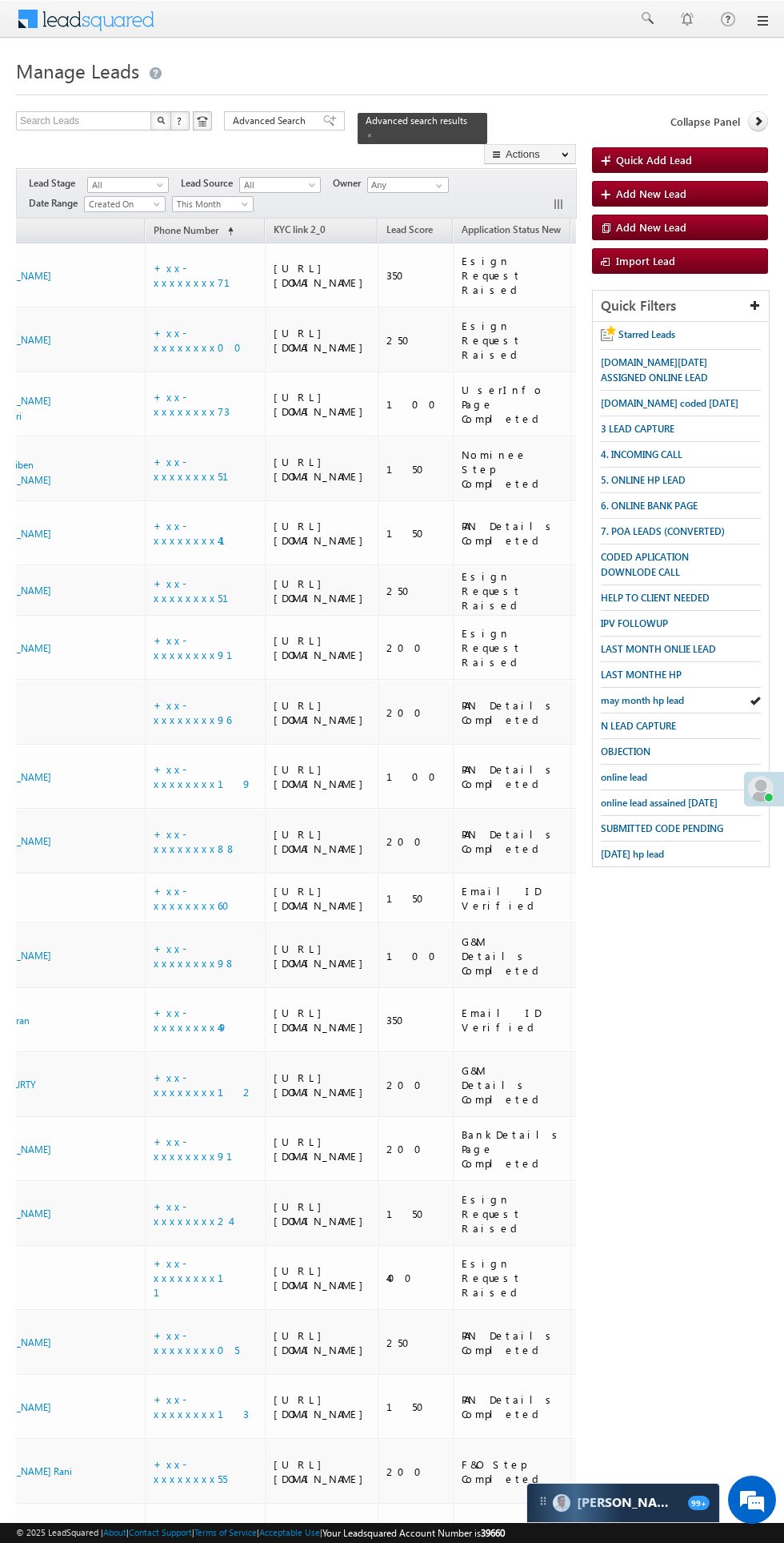
click at [213, 197] on span "This Month" at bounding box center [210, 204] width 76 height 15
click at [197, 263] on link "Last Week" at bounding box center [215, 263] width 81 height 15
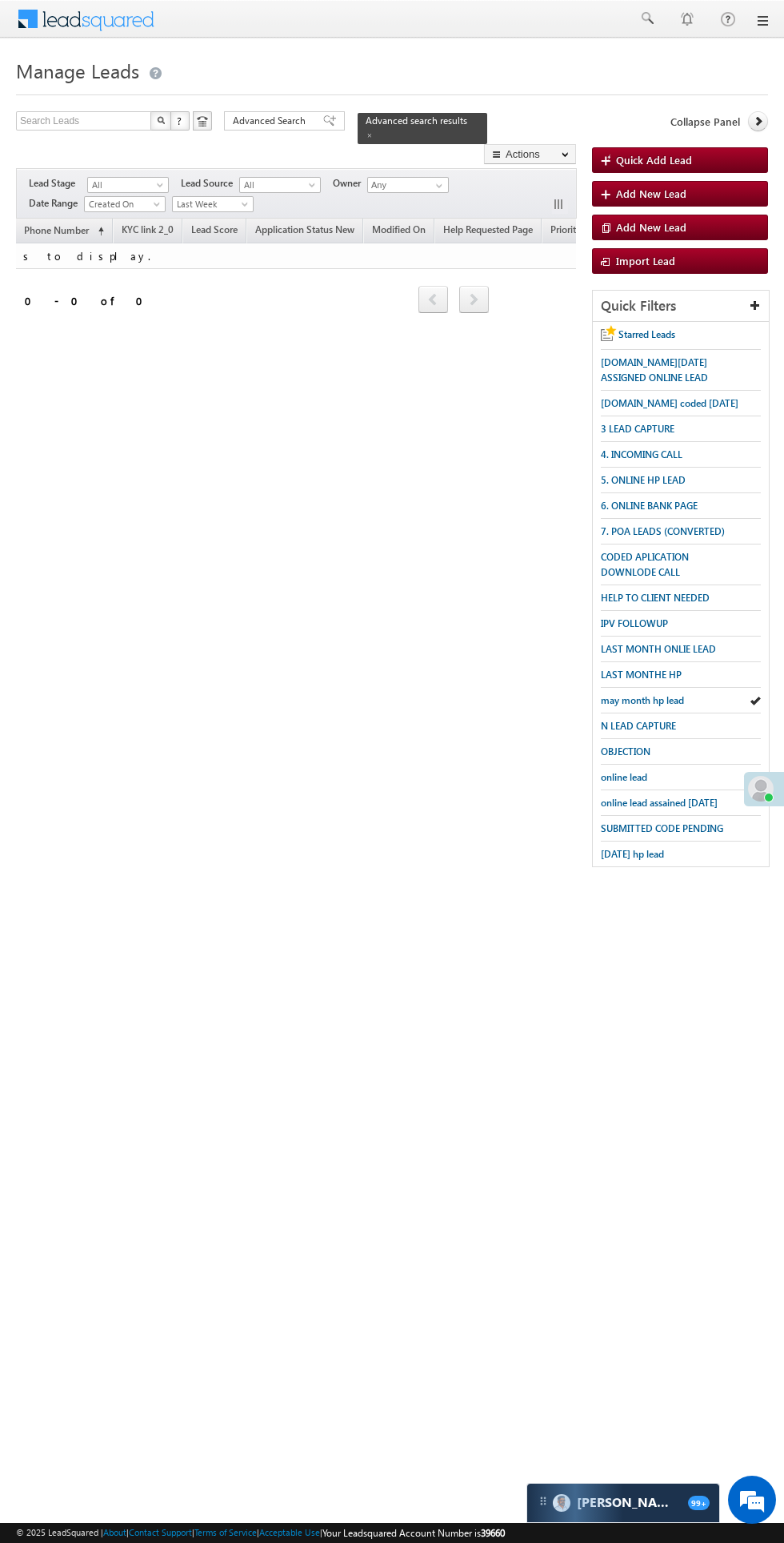
click at [207, 197] on span "Last Week" at bounding box center [210, 204] width 76 height 15
click at [191, 240] on link "[DATE]" at bounding box center [215, 244] width 81 height 15
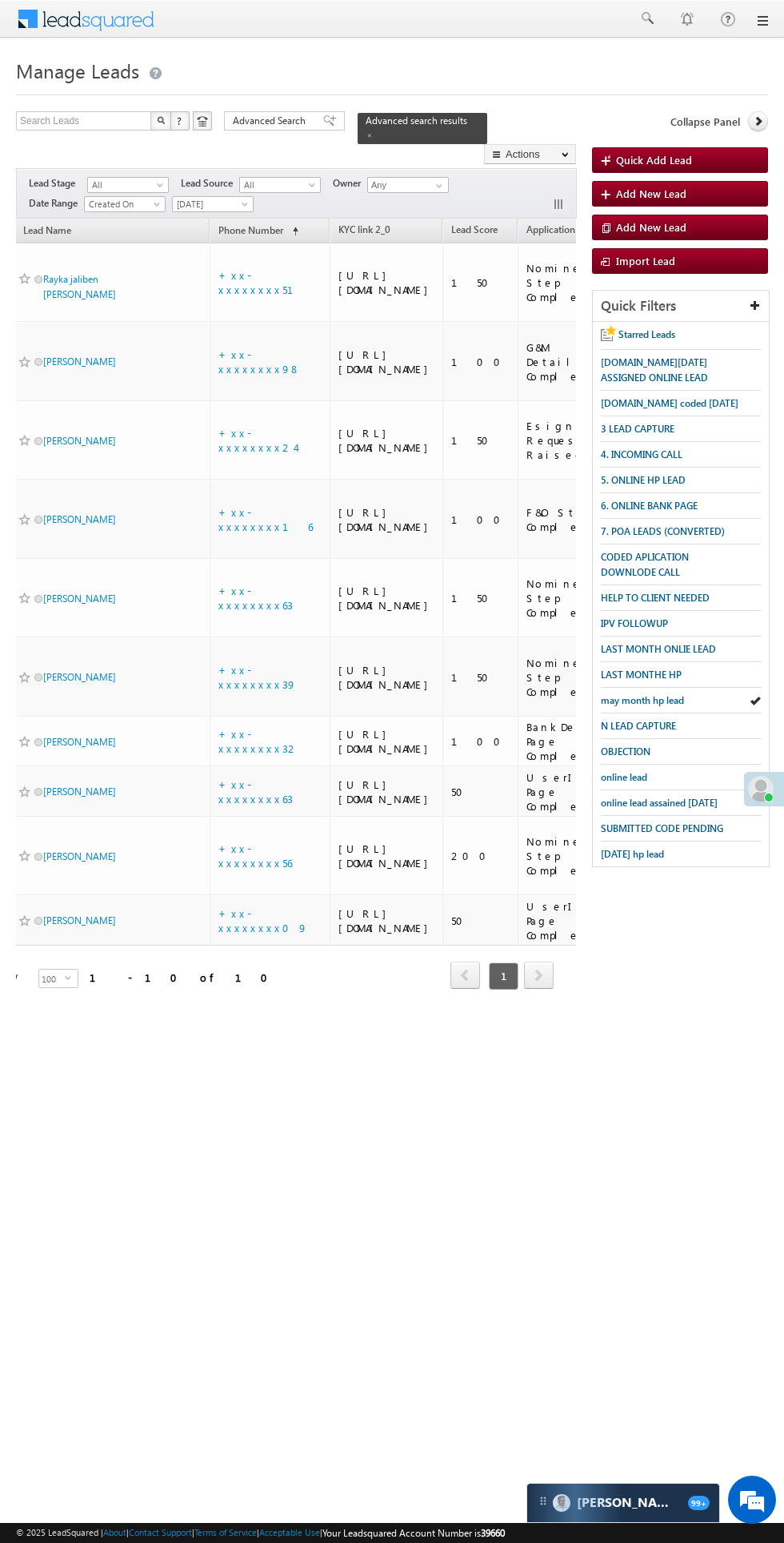
scroll to position [0, 0]
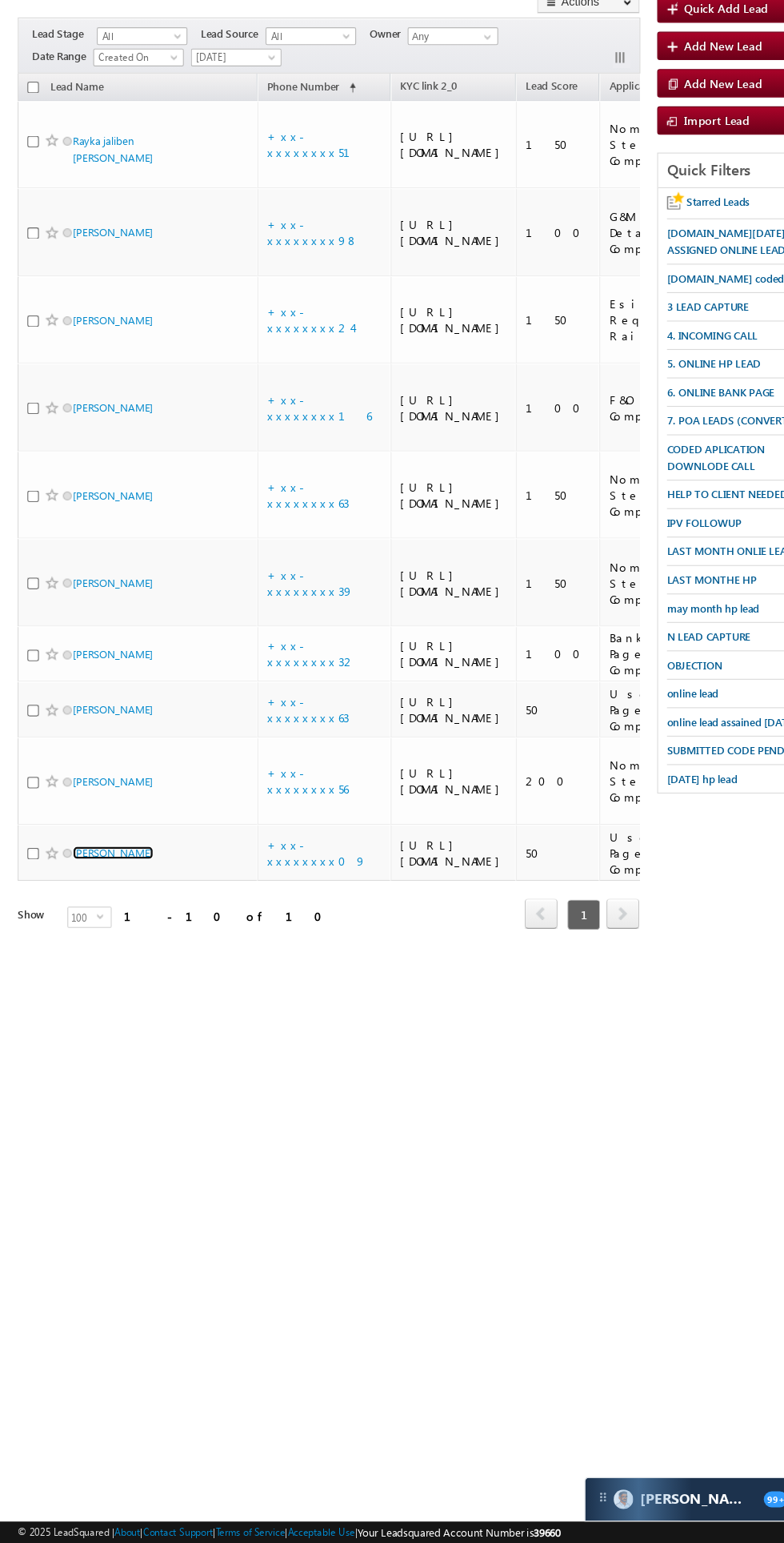
click at [89, 926] on link "[PERSON_NAME]" at bounding box center [101, 920] width 73 height 12
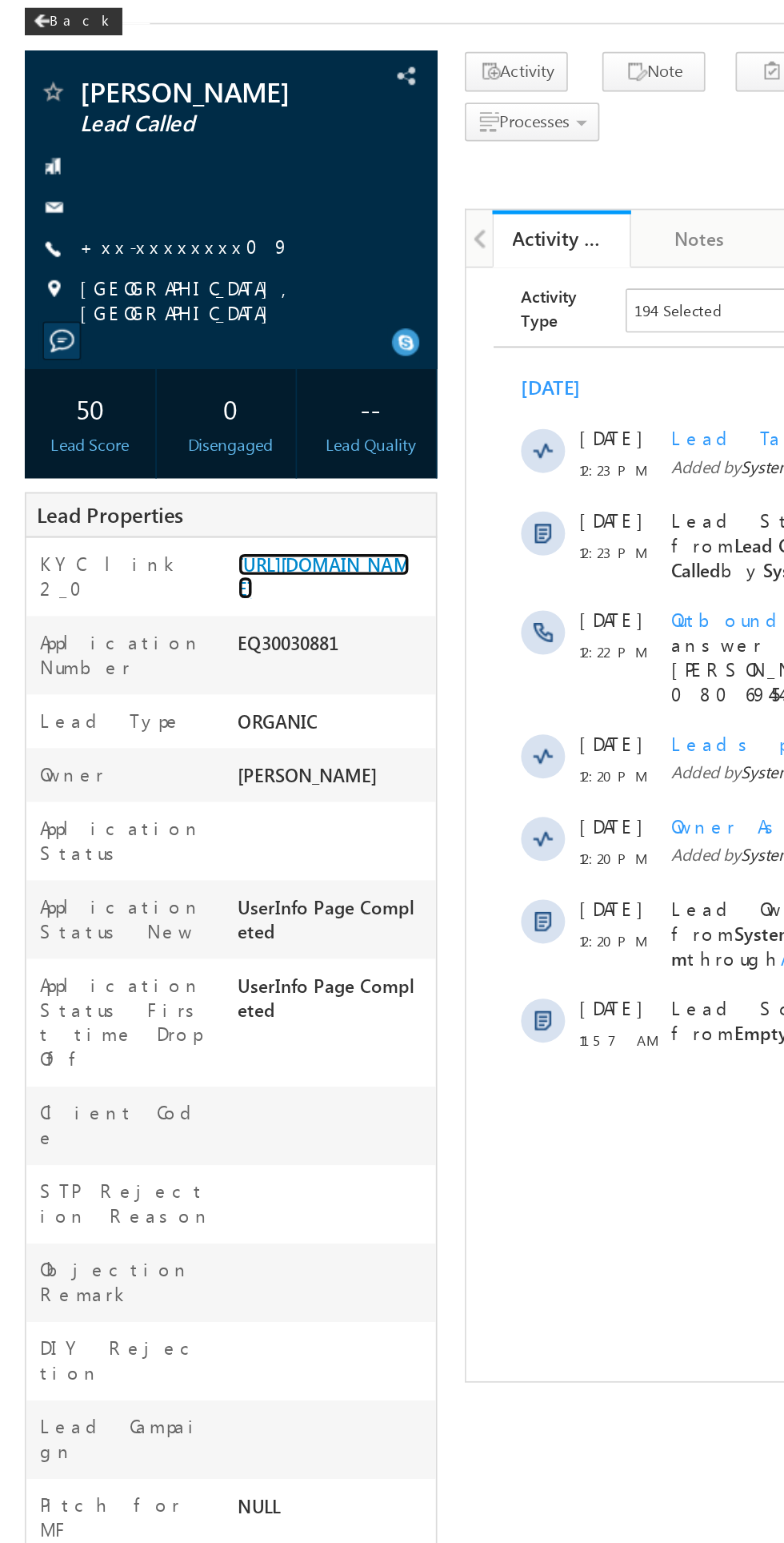
click at [204, 430] on link "[URL][DOMAIN_NAME]" at bounding box center [189, 417] width 100 height 28
click at [97, 230] on link "+xx-xxxxxxxx09" at bounding box center [108, 224] width 122 height 14
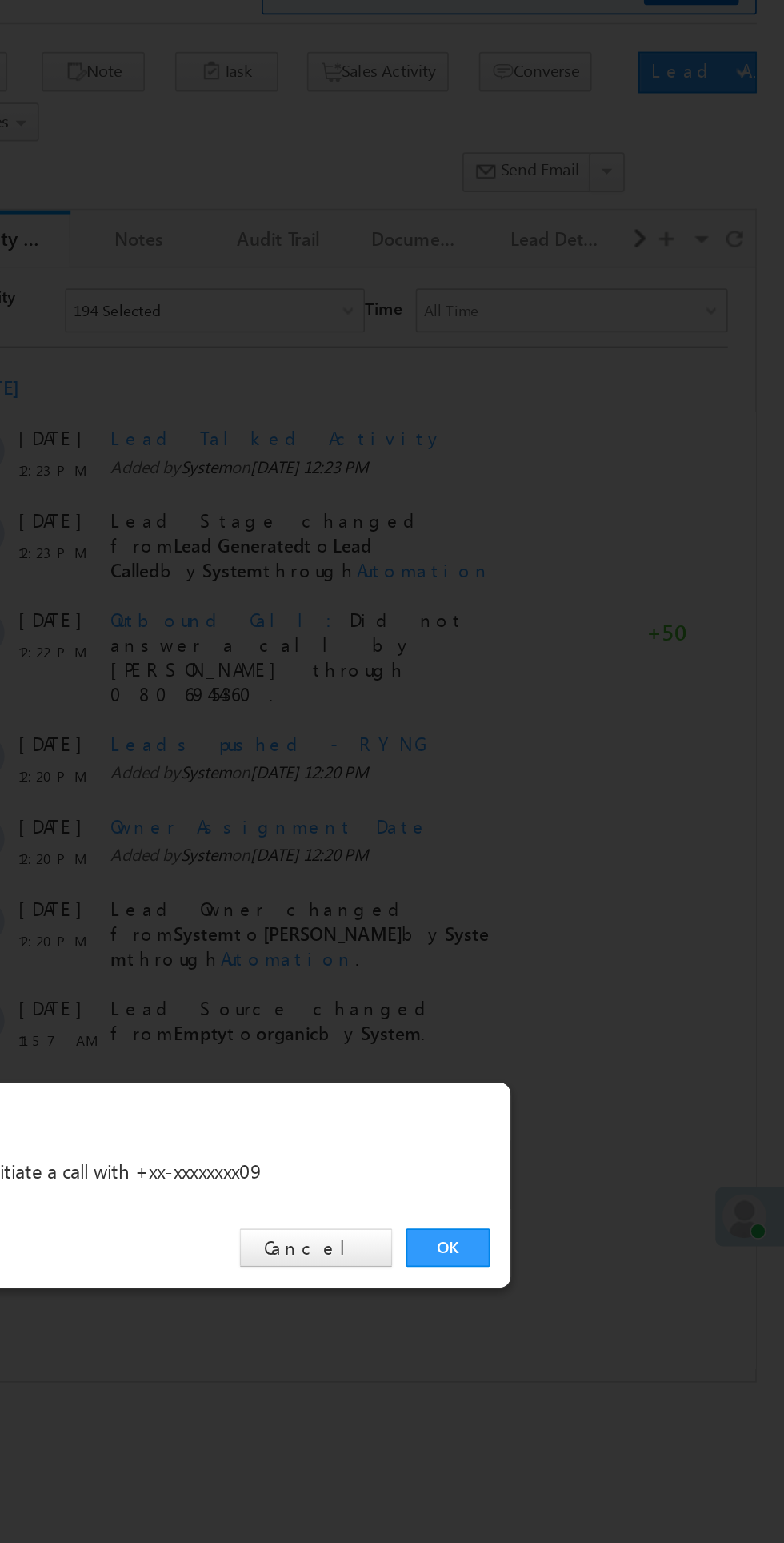
click at [571, 823] on div "OK Cancel" at bounding box center [401, 807] width 449 height 46
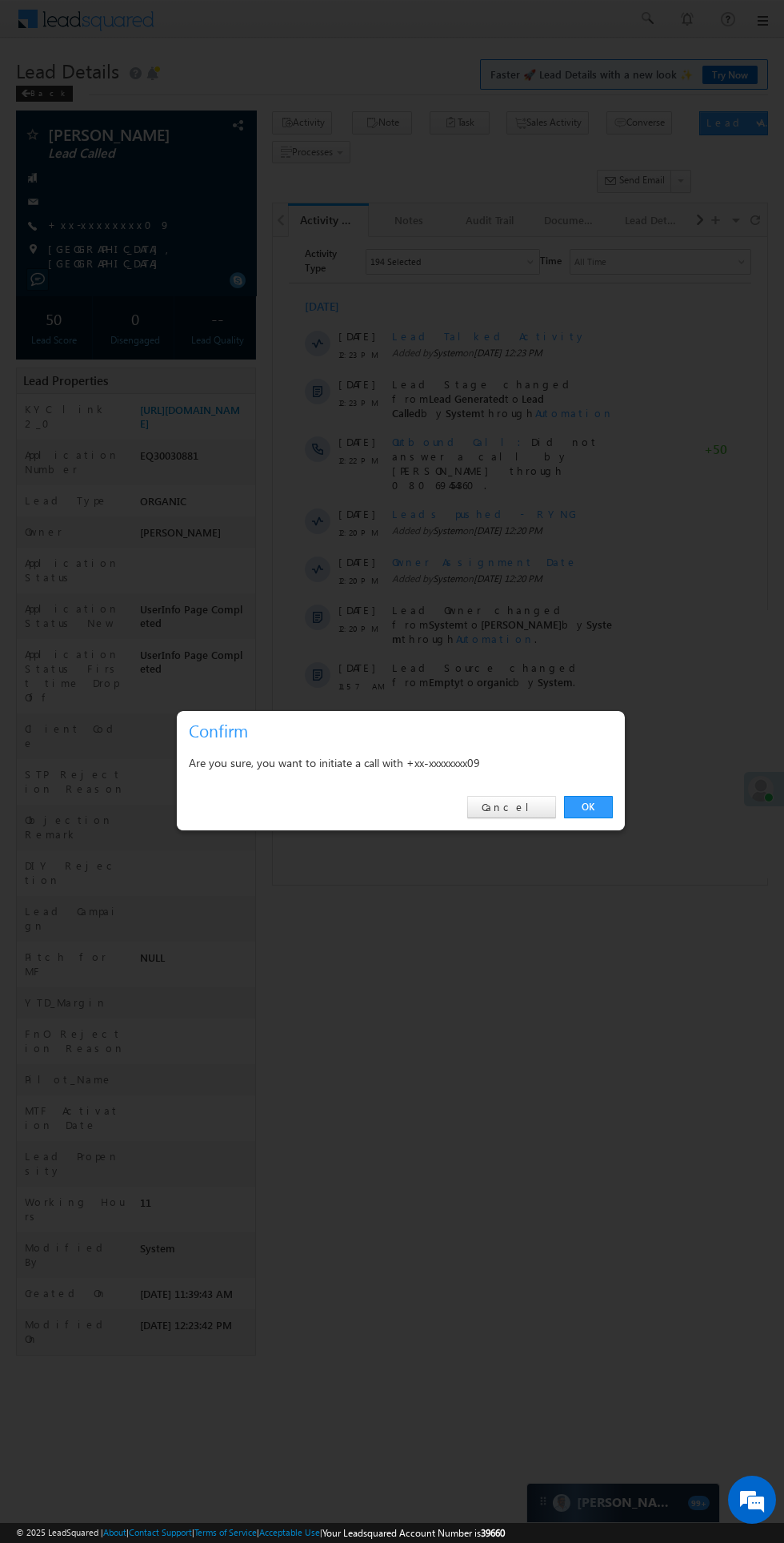
click at [588, 819] on div "OK Cancel" at bounding box center [401, 807] width 449 height 46
click at [588, 807] on link "OK" at bounding box center [588, 806] width 49 height 22
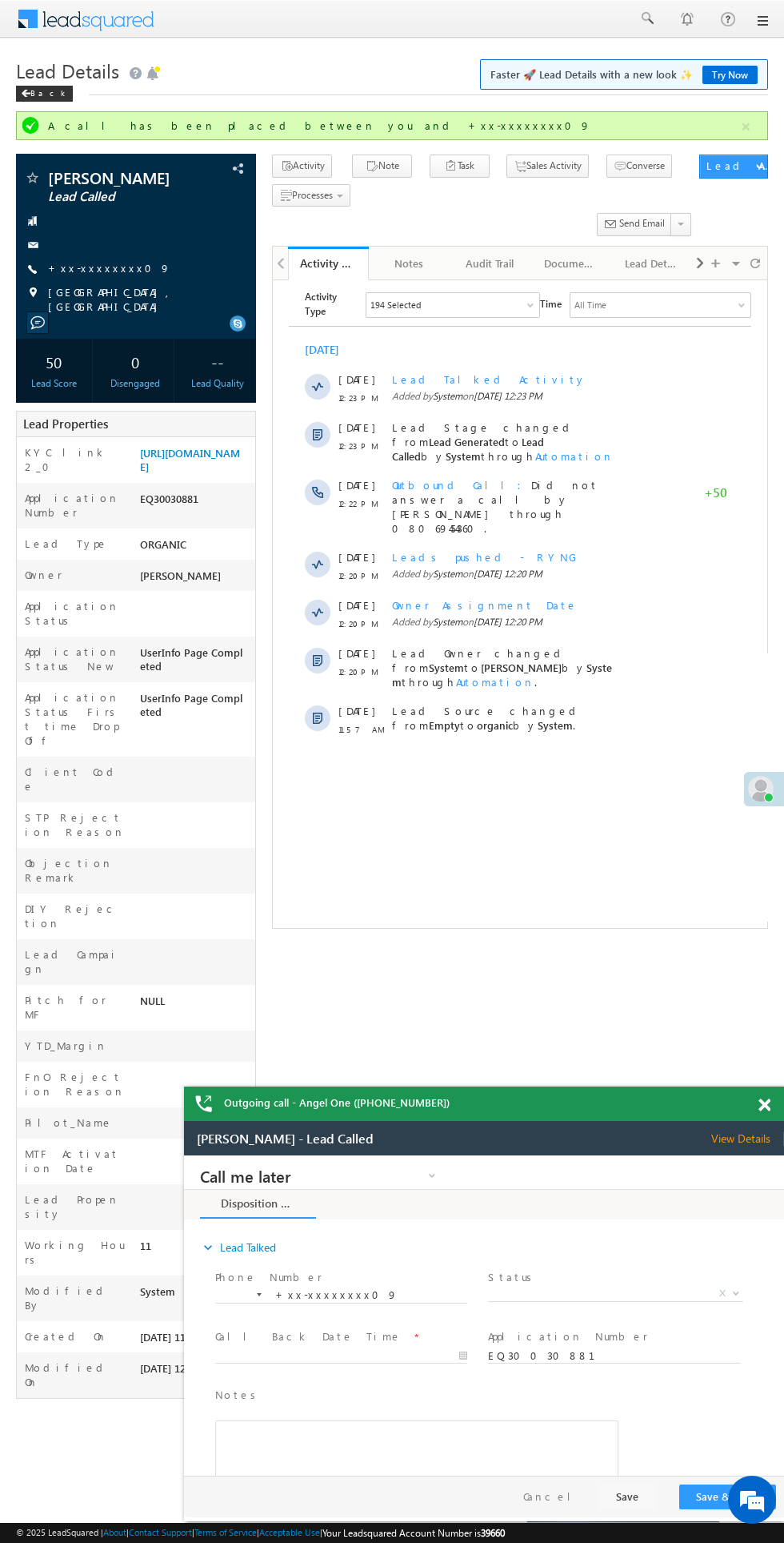
click at [631, 1288] on span "X" at bounding box center [615, 1293] width 255 height 16
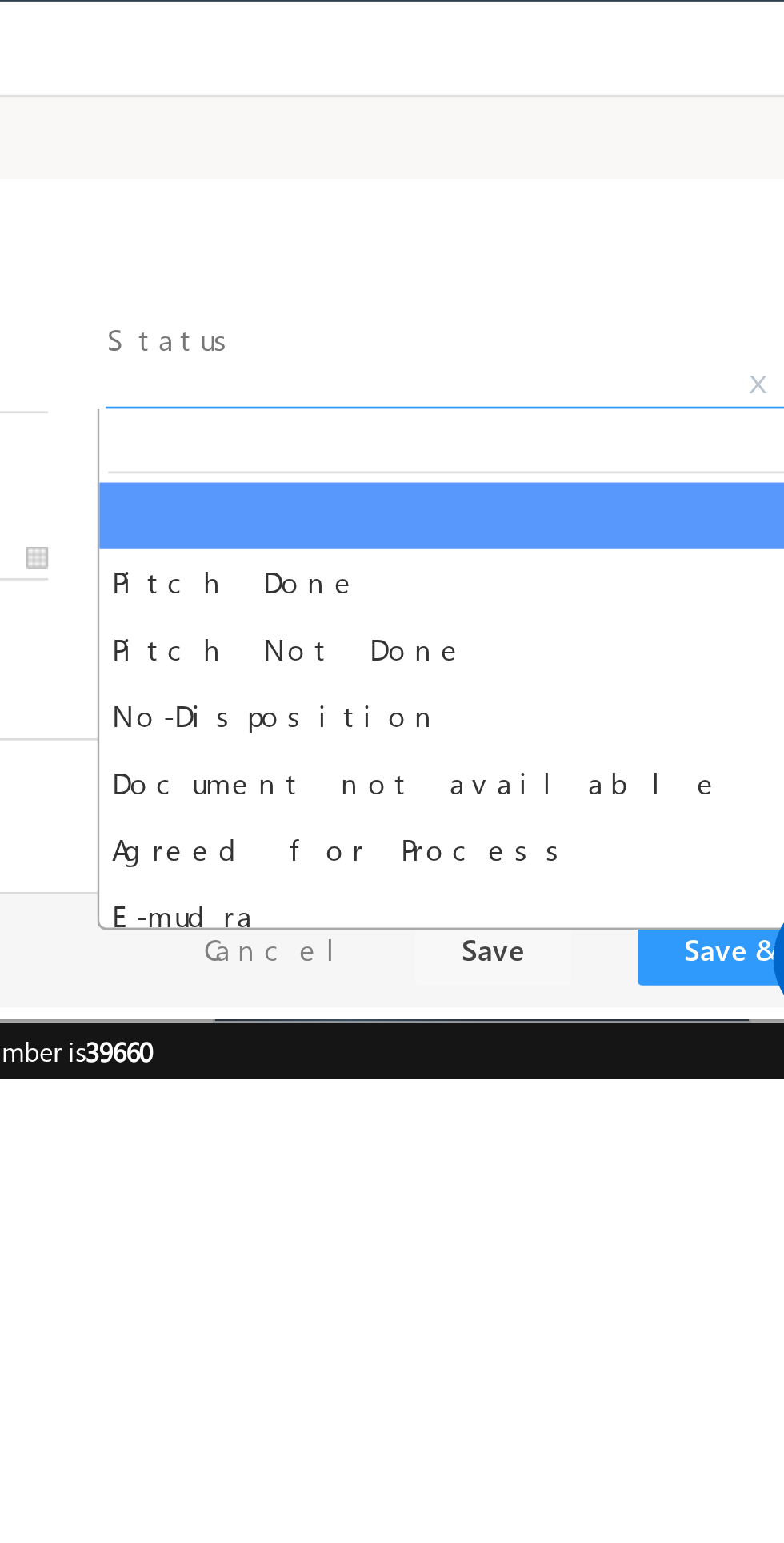
select select "Pitch Not Done"
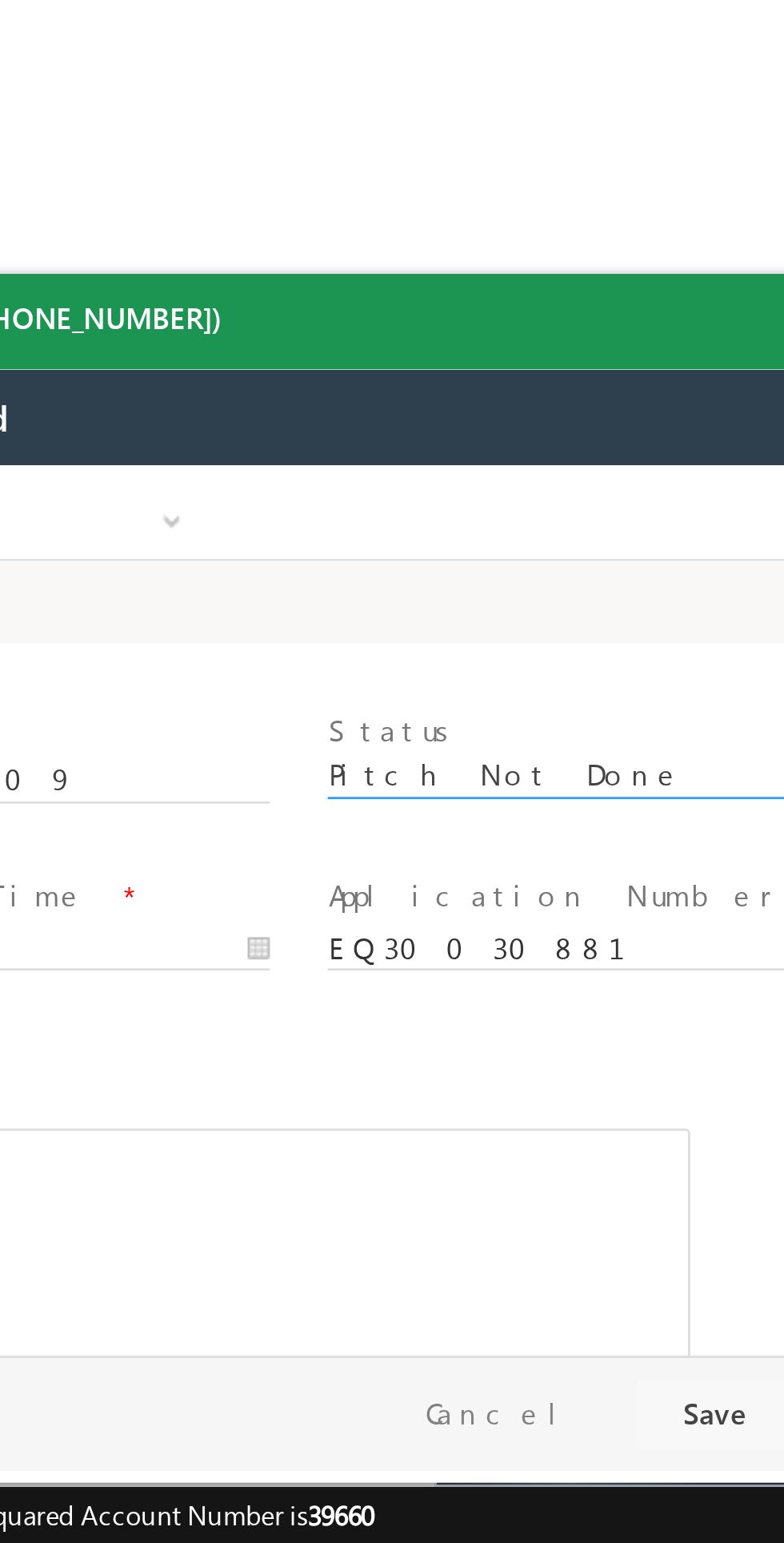
scroll to position [25, 0]
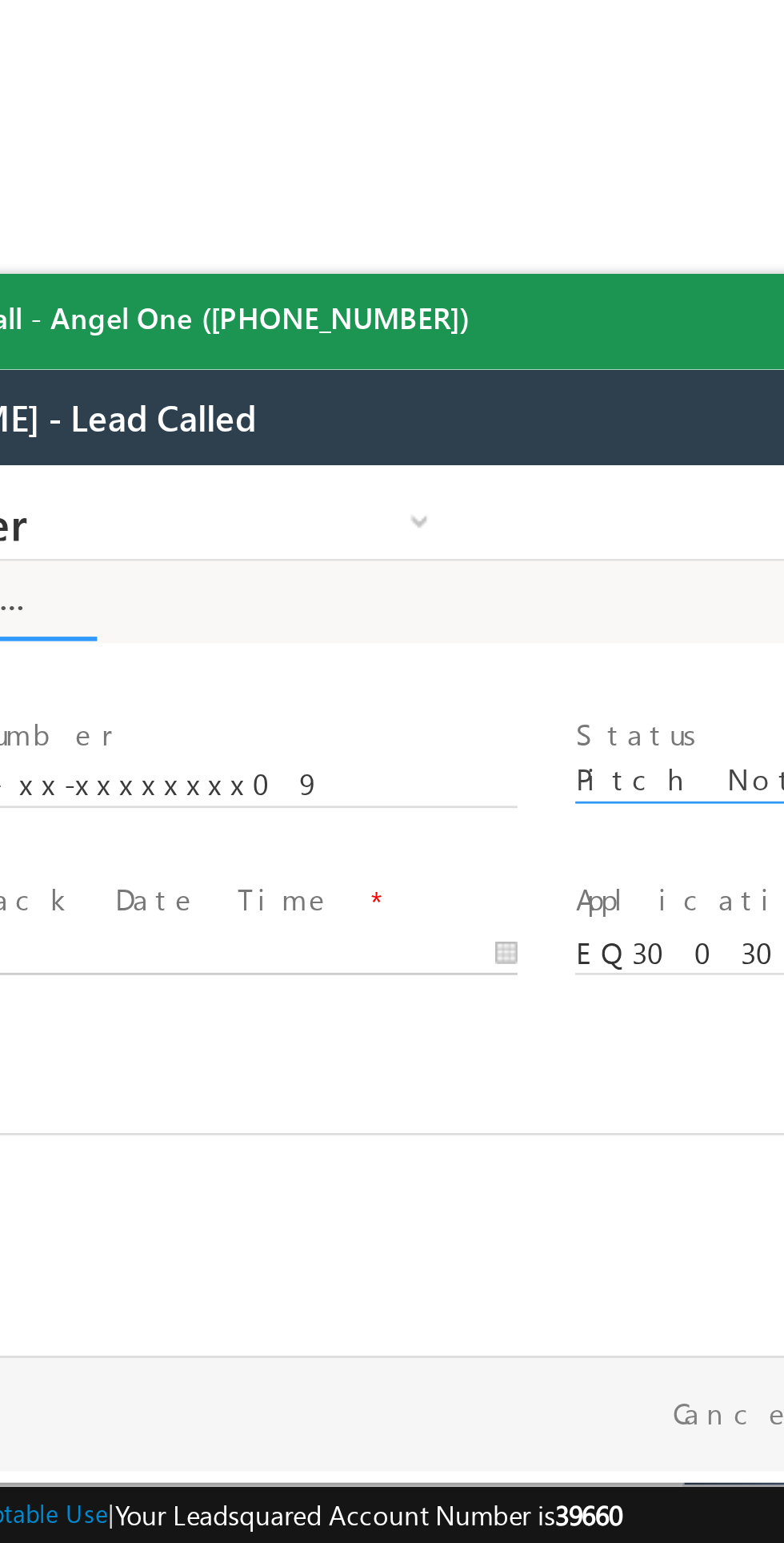
type input "10/05/25 4:52 PM"
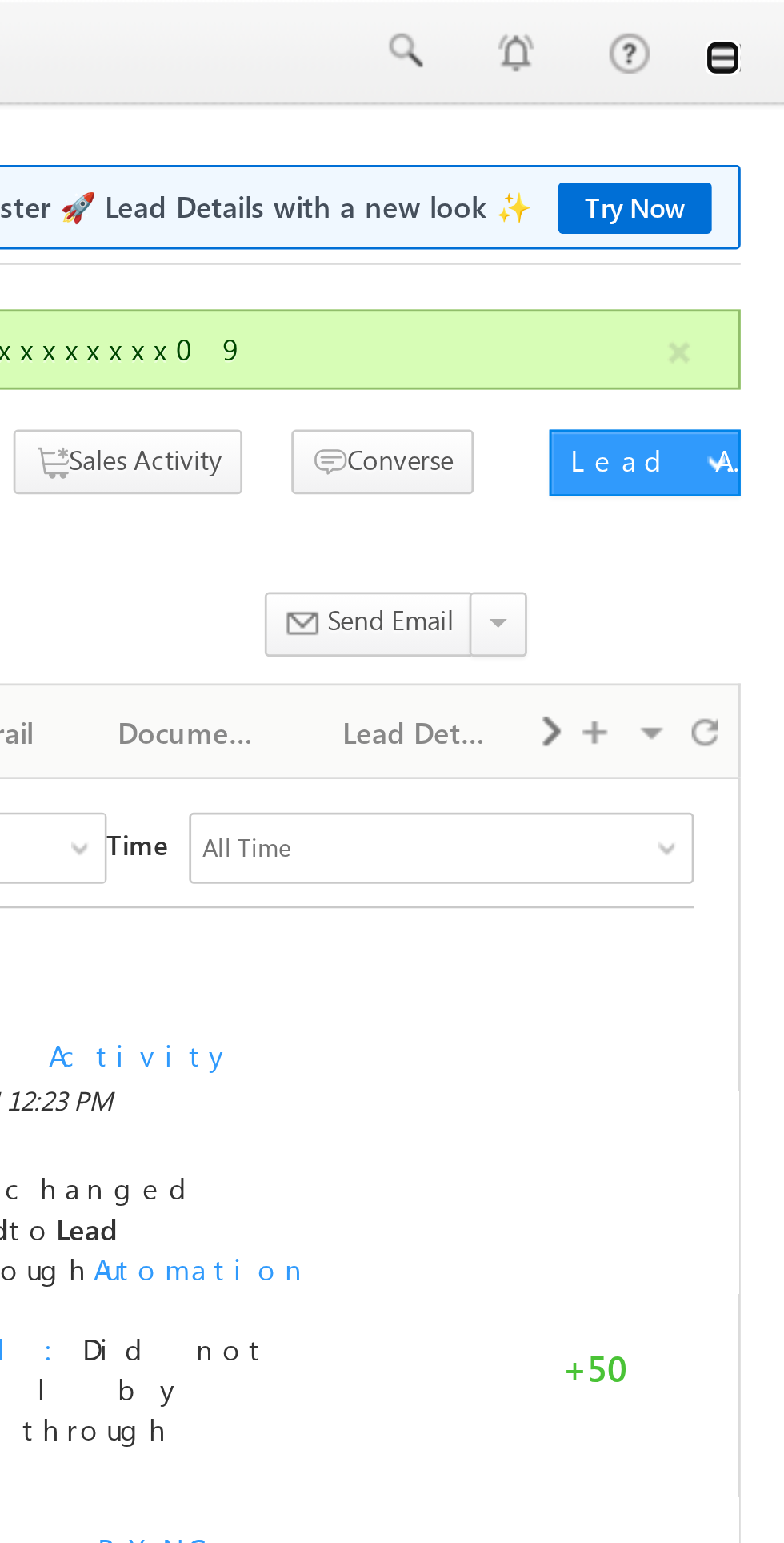
click at [765, 23] on link at bounding box center [762, 21] width 13 height 13
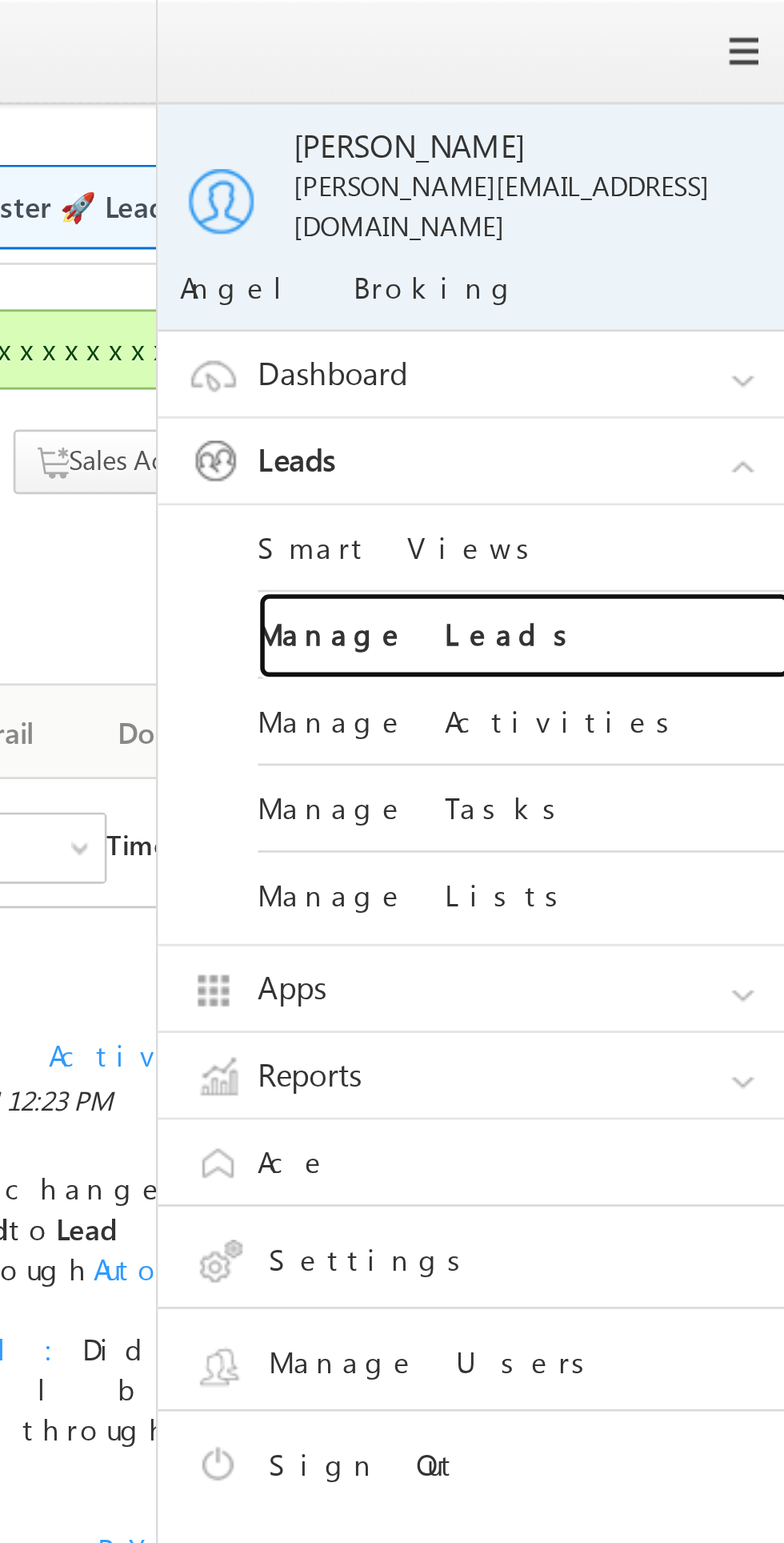
click at [653, 217] on link "Manage Leads" at bounding box center [690, 229] width 192 height 31
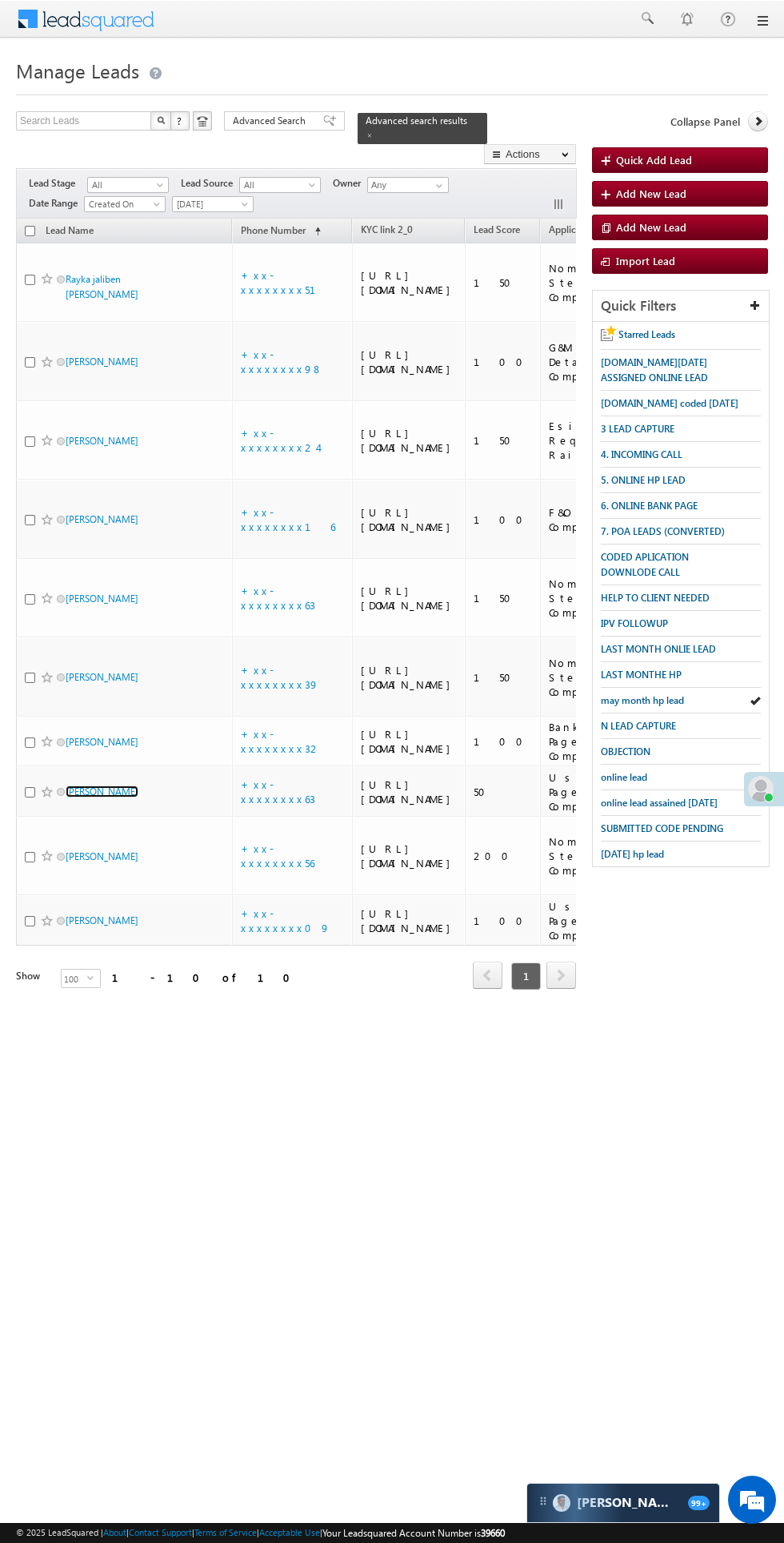
click at [108, 797] on link "[PERSON_NAME]" at bounding box center [101, 791] width 73 height 12
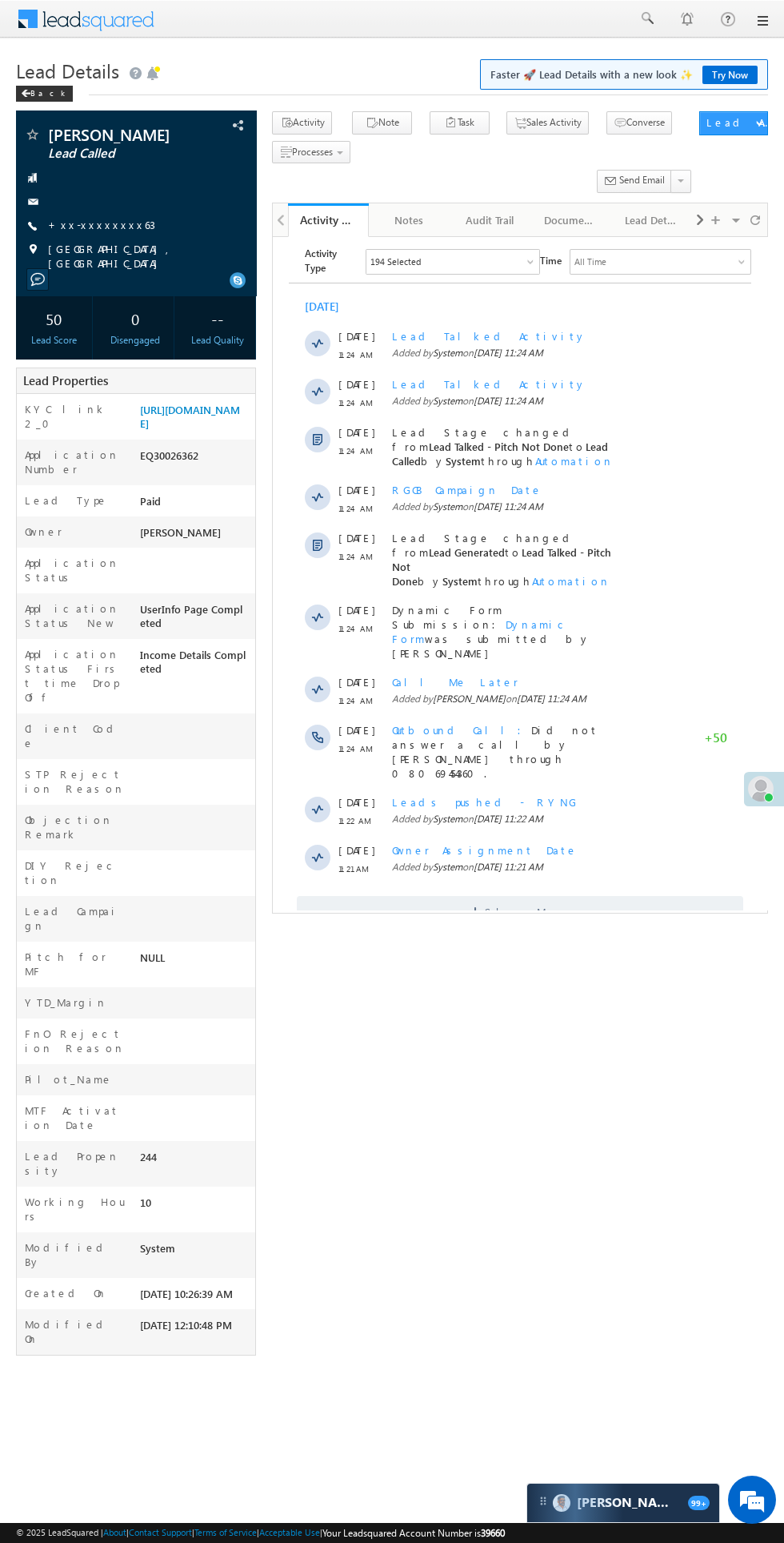
click at [16, 1282] on html "Menu Bikash Das bikas h.das @ange lbrok ing.c om" at bounding box center [392, 702] width 784 height 1403
click at [272, 1358] on html "Menu Bikash Das bikas h.das @ange lbrok ing.c om" at bounding box center [392, 702] width 784 height 1403
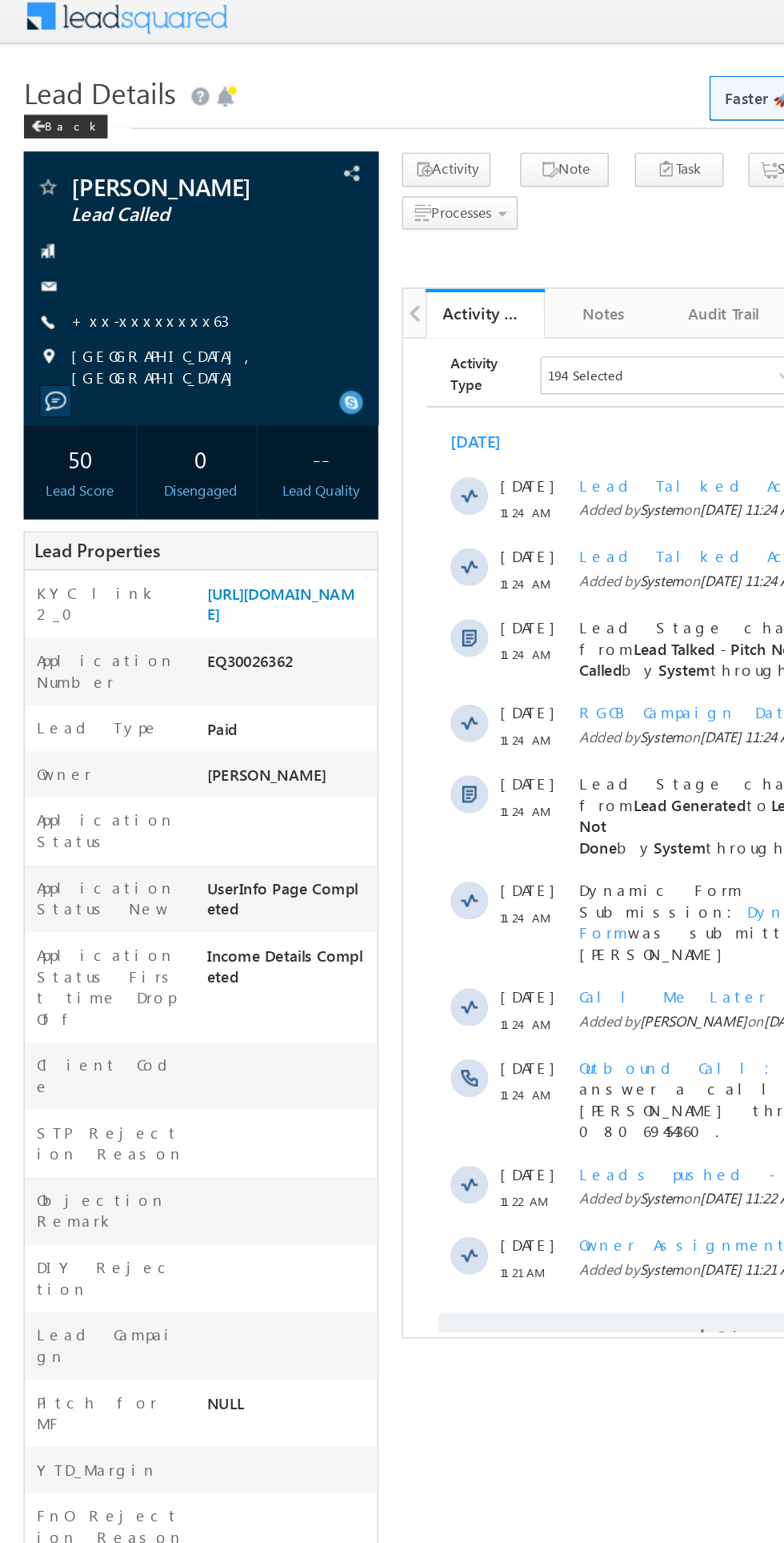
click at [101, 230] on link "+xx-xxxxxxxx63" at bounding box center [101, 224] width 108 height 14
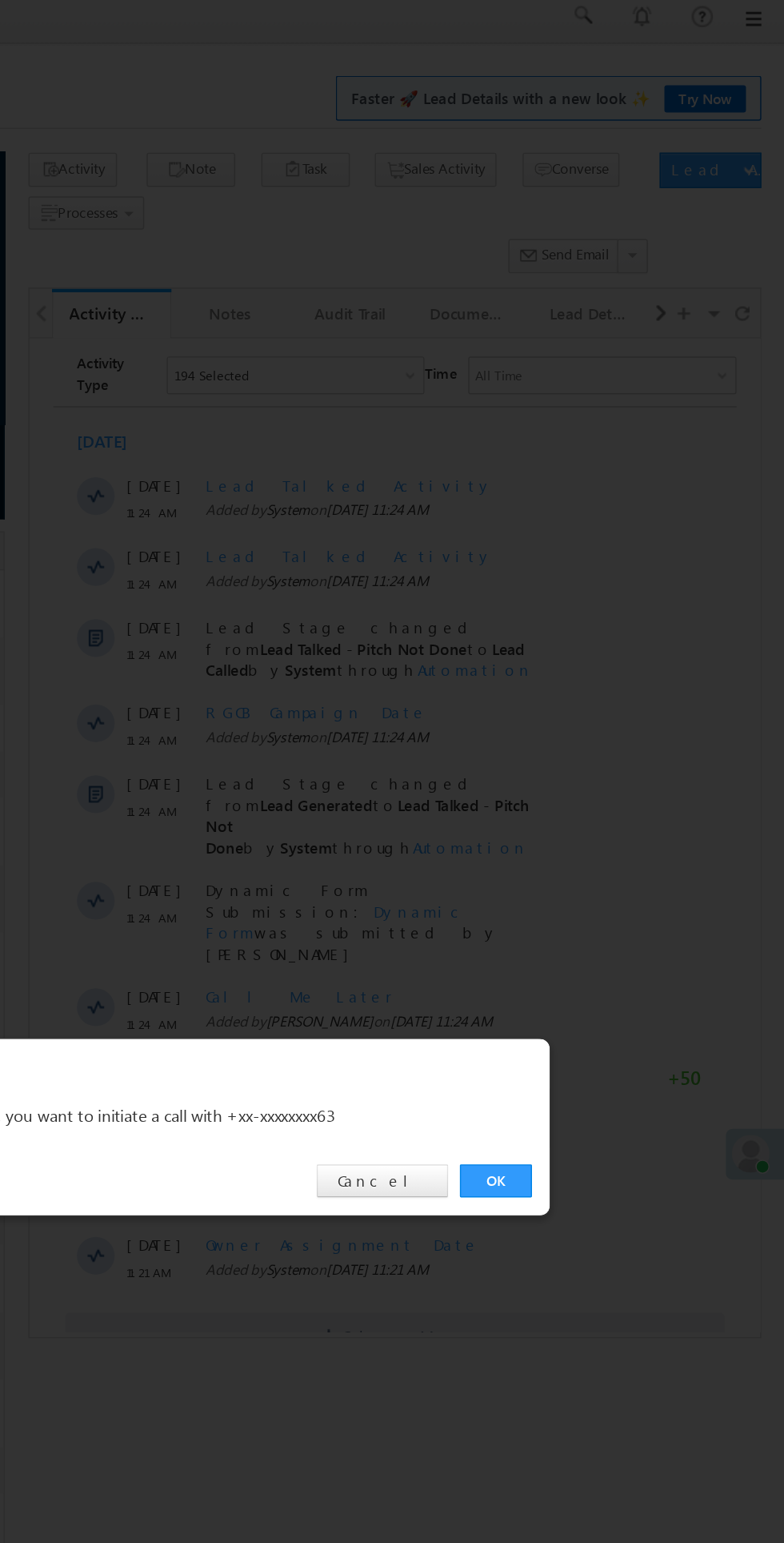
click at [585, 813] on link "OK" at bounding box center [588, 806] width 49 height 22
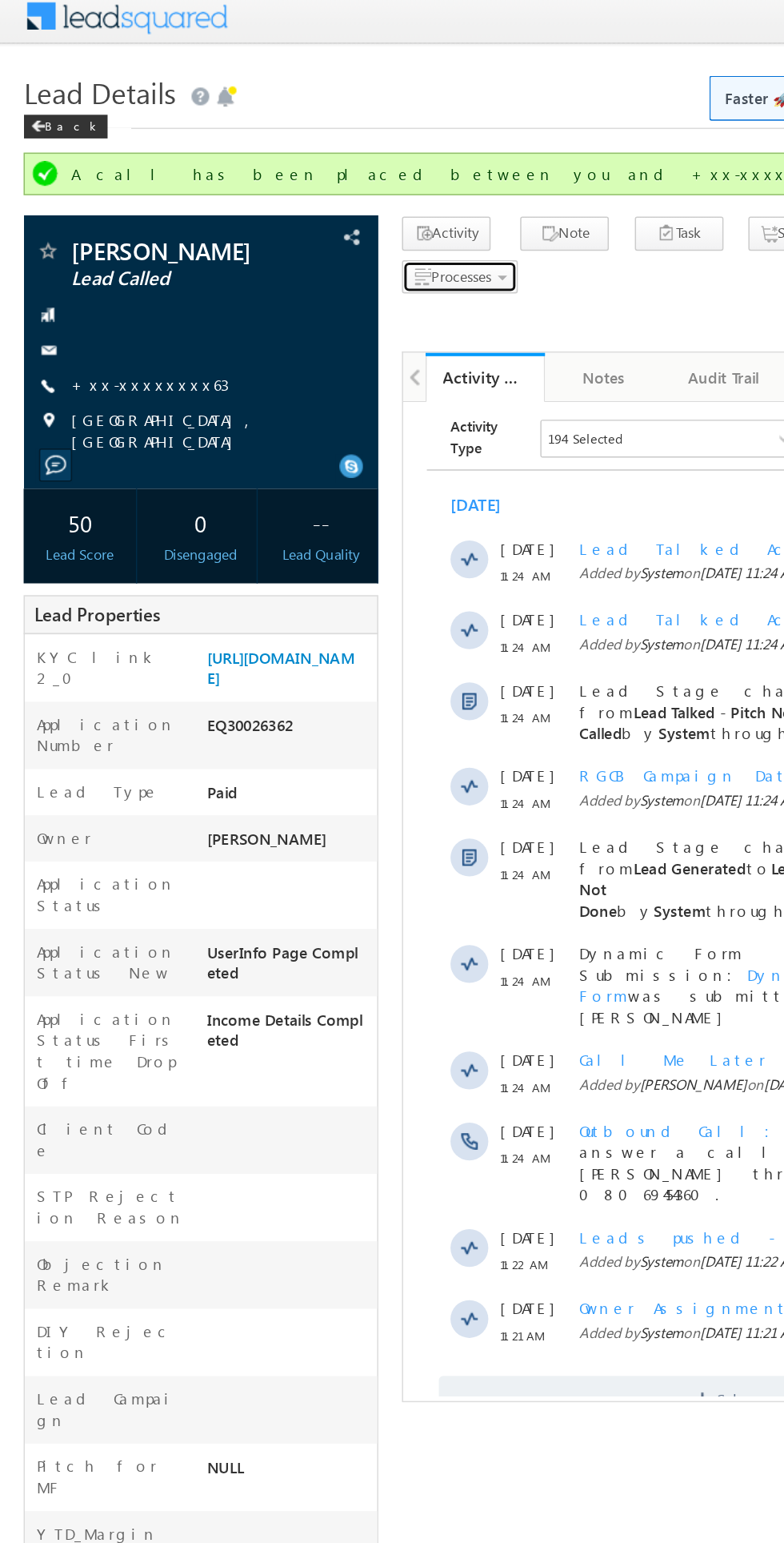
click at [319, 198] on span "Processes" at bounding box center [312, 194] width 40 height 12
click at [0, 0] on span "Call me later" at bounding box center [0, 0] width 0 height 0
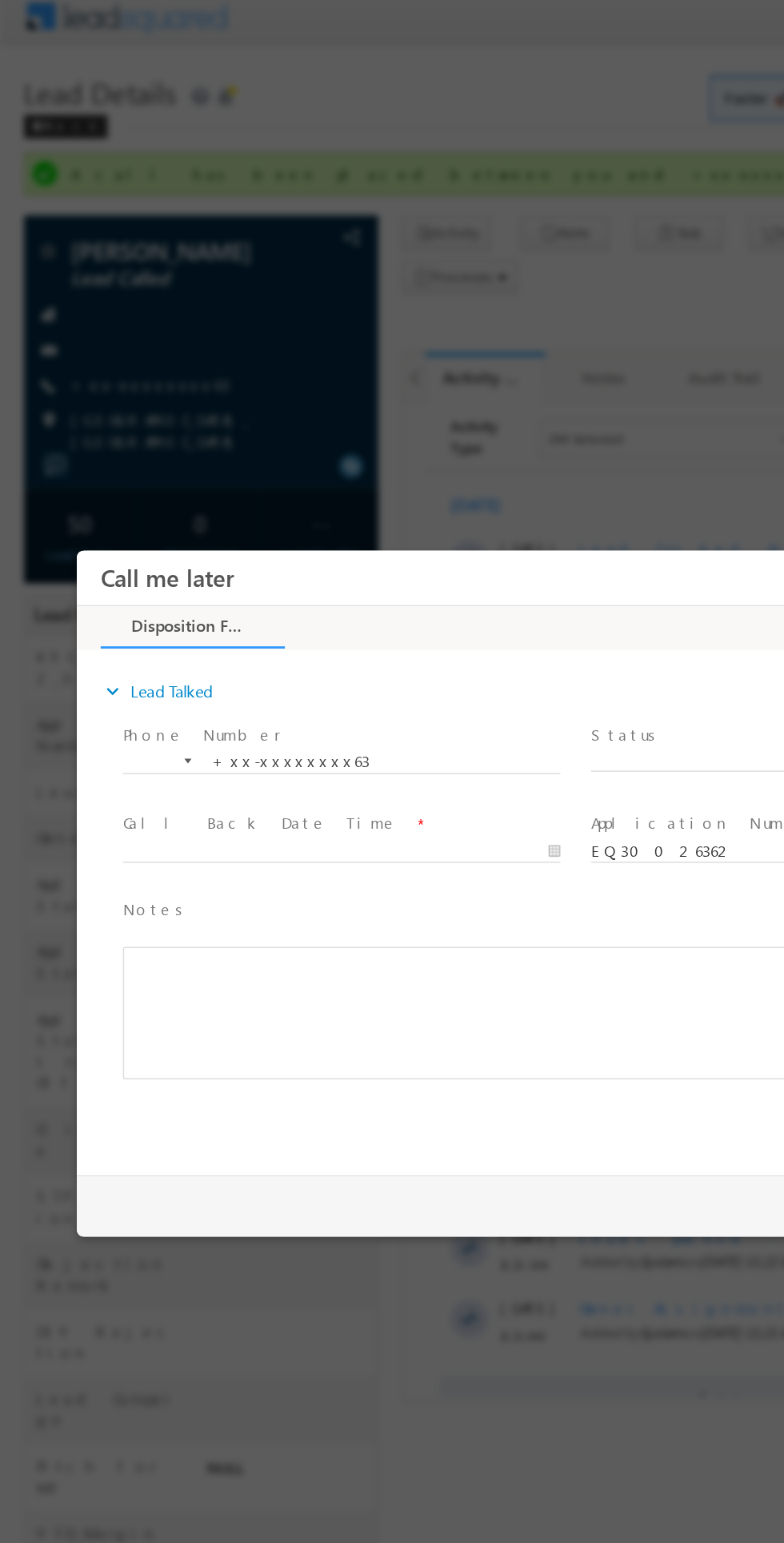
click at [517, 695] on span "X" at bounding box center [574, 691] width 299 height 16
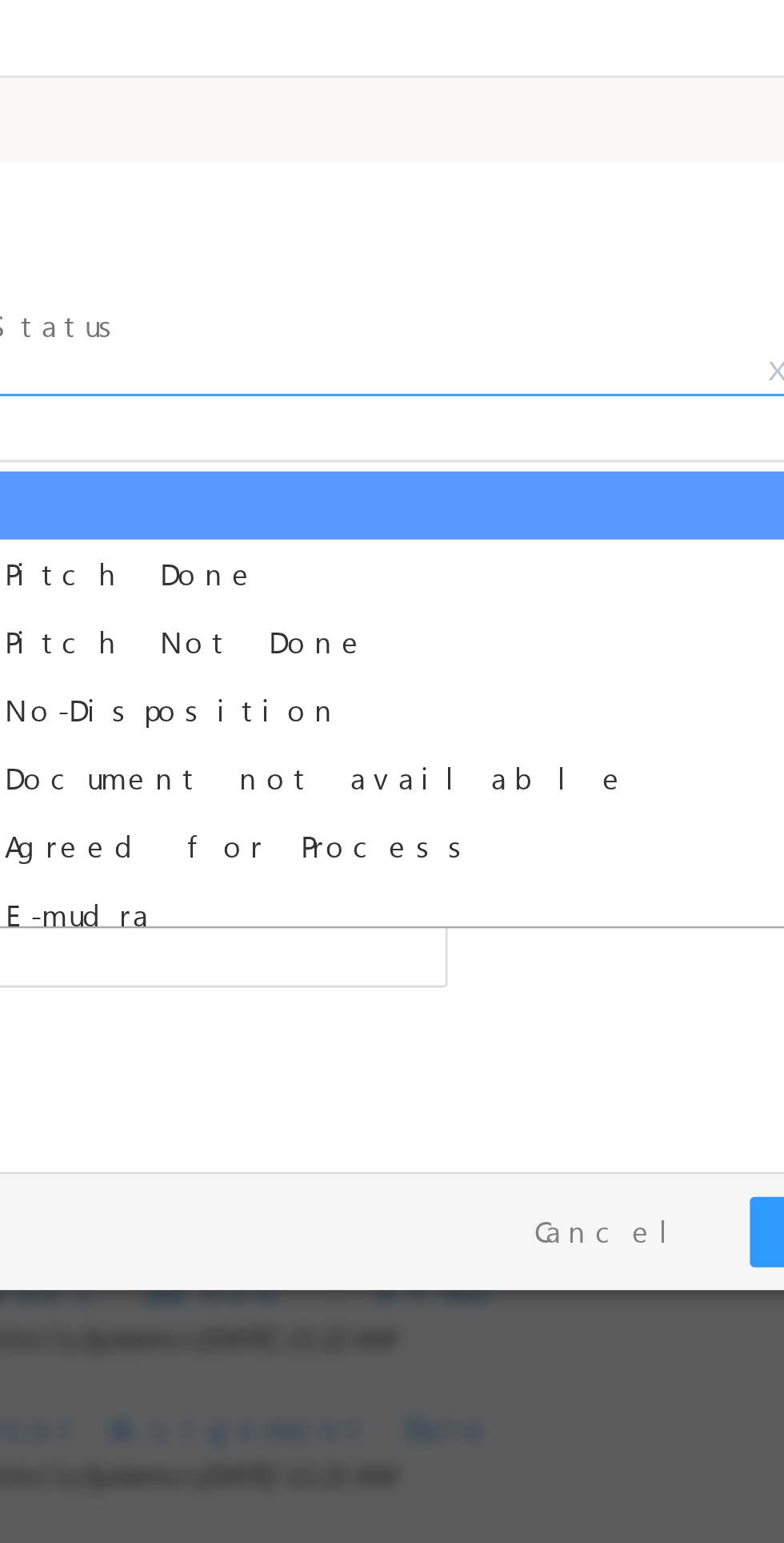
select select "Pitch Not Done"
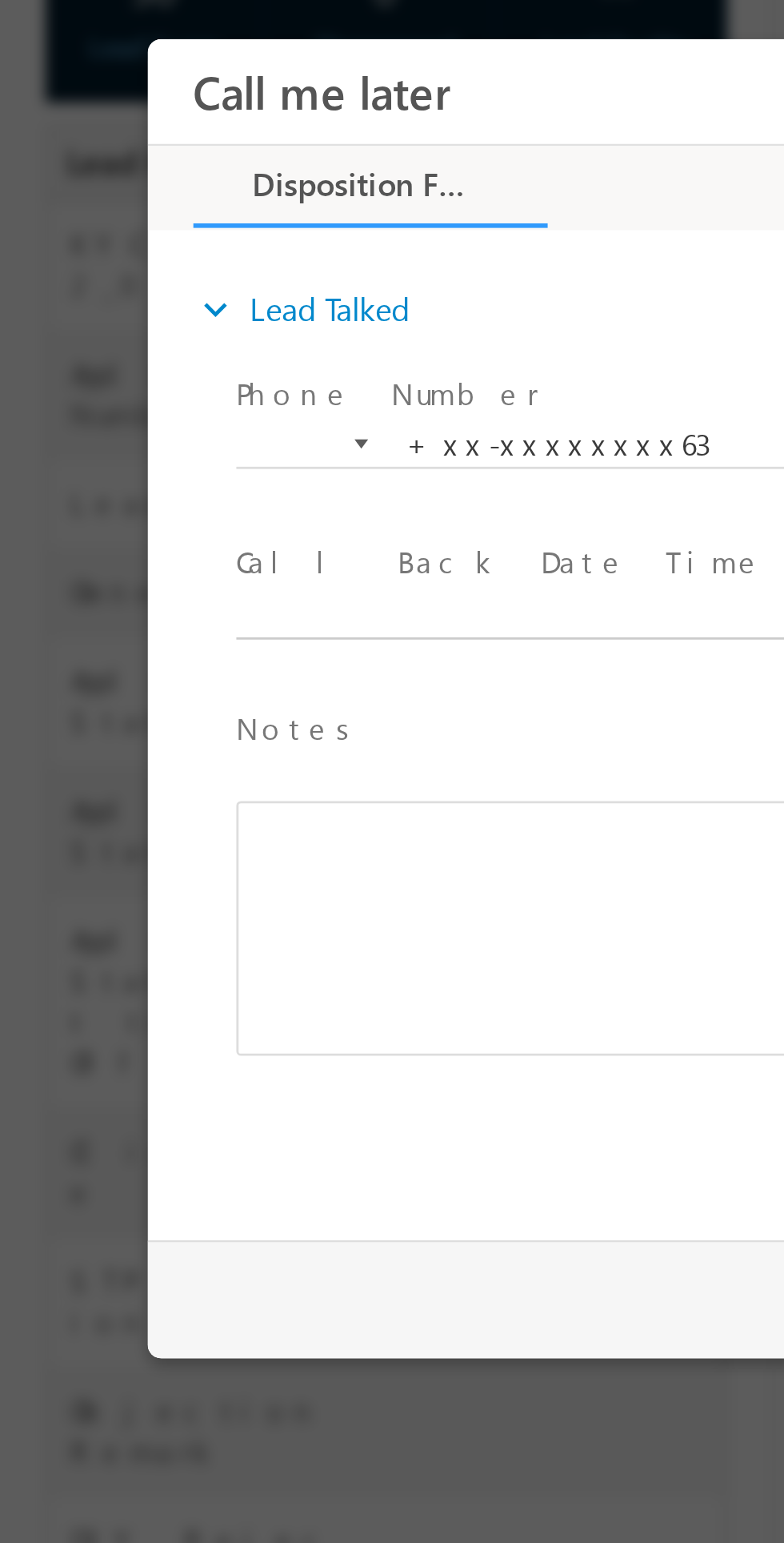
click at [241, 245] on body "Call me later ×" at bounding box center [487, 246] width 680 height 416
type input "10/05/25 5:03 PM"
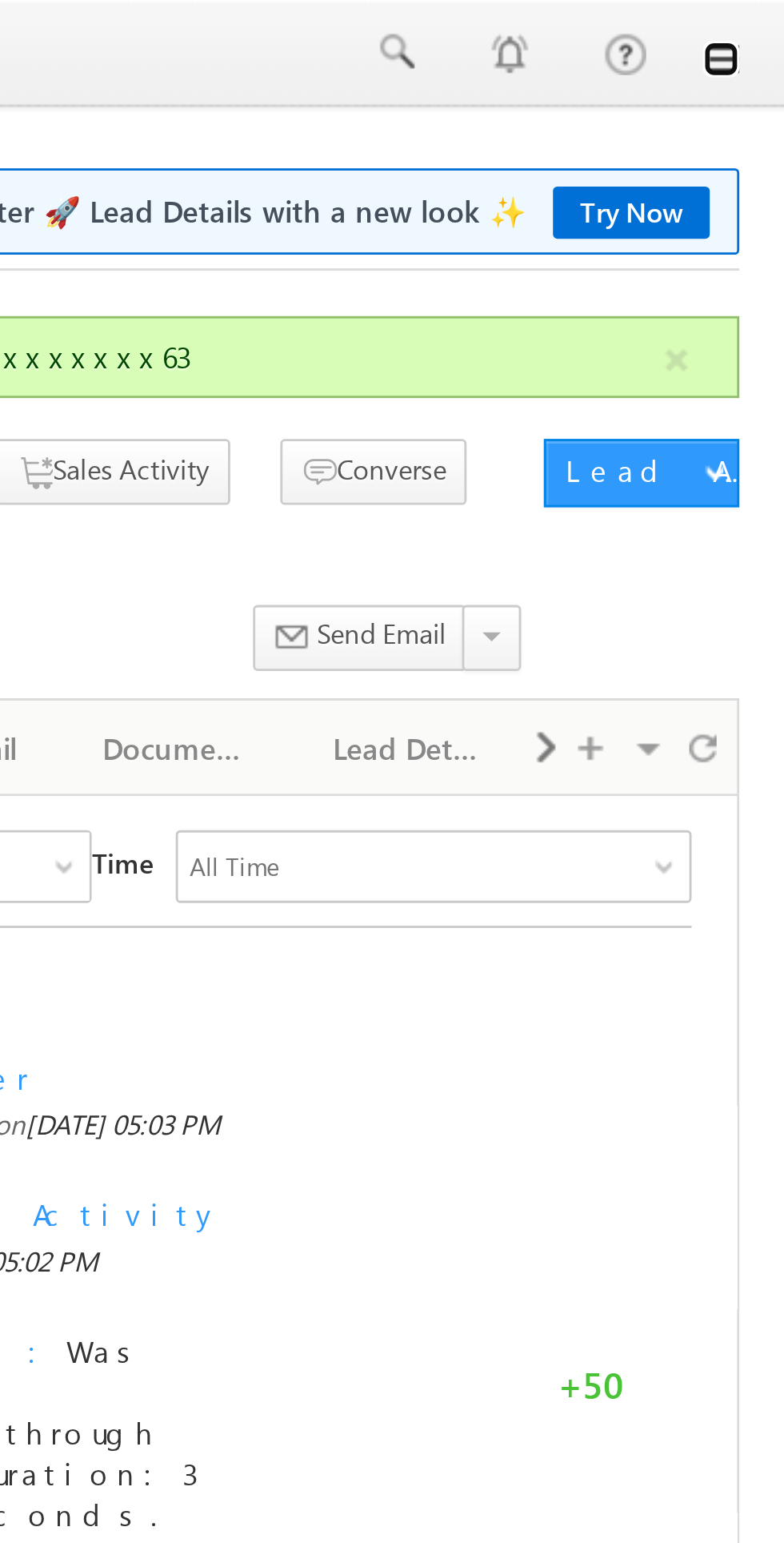
click at [762, 24] on link at bounding box center [762, 21] width 13 height 13
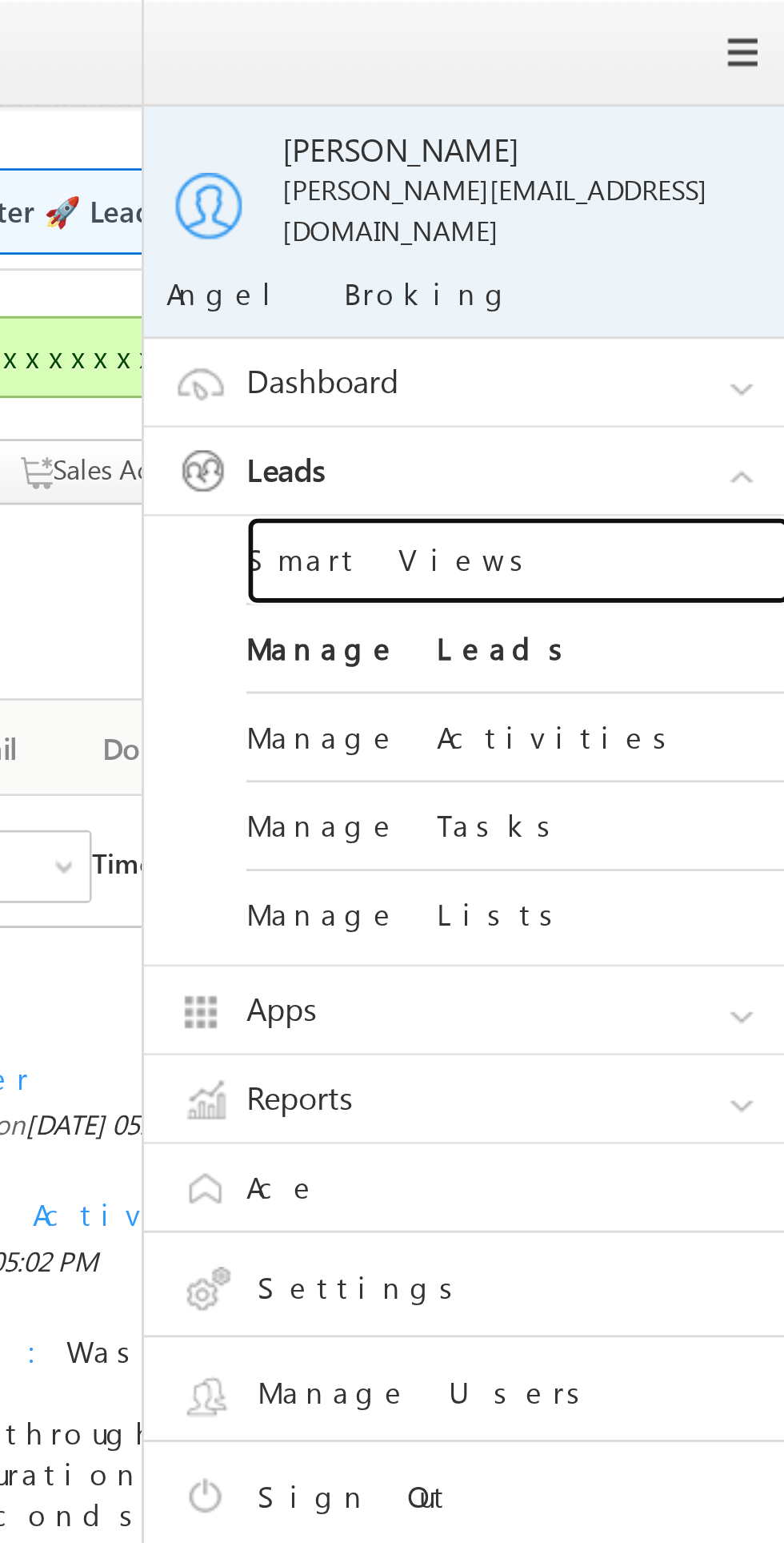
click at [625, 182] on link "Smart Views" at bounding box center [690, 198] width 192 height 31
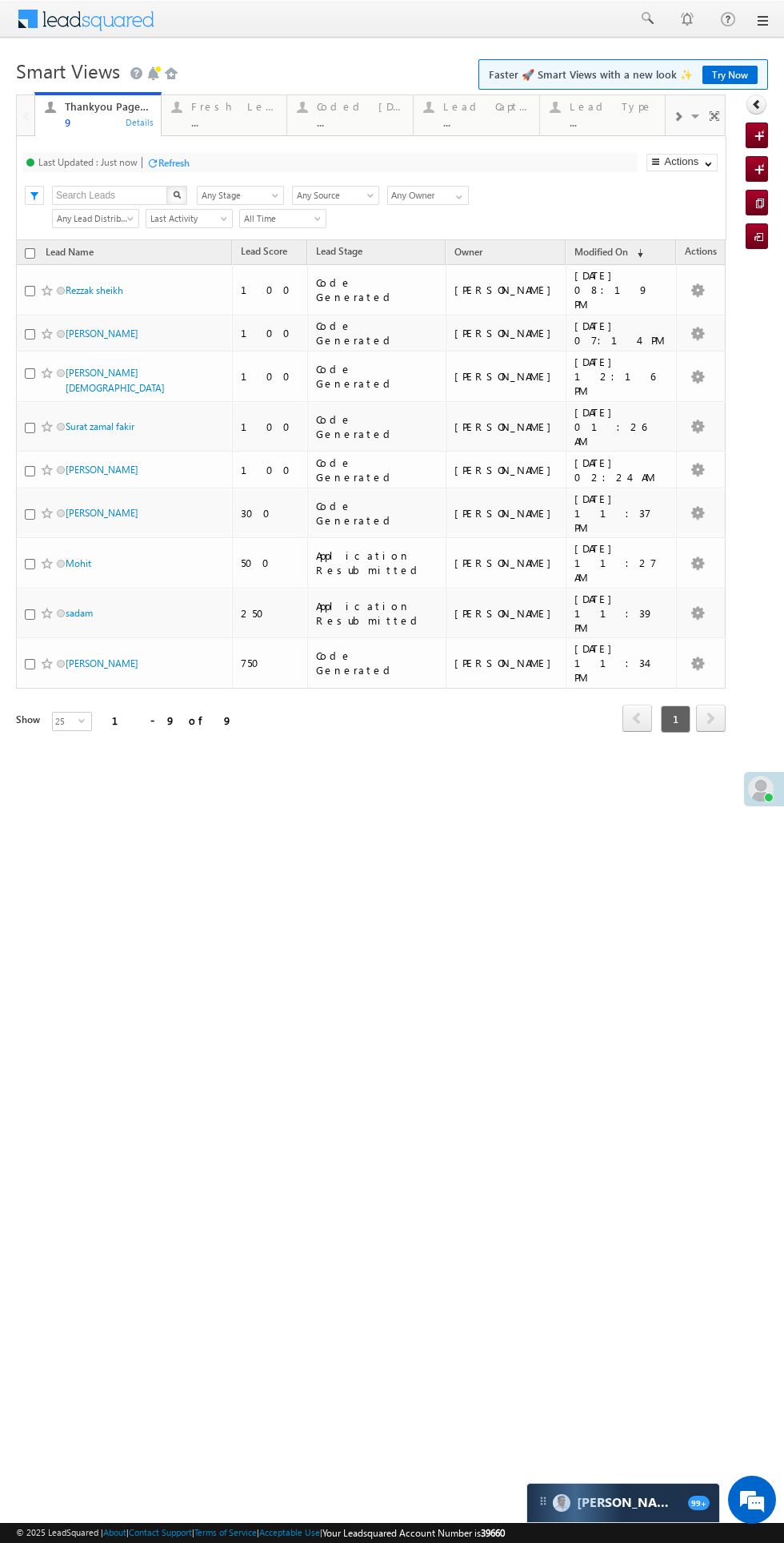
click at [220, 114] on div "Fresh Leads ..." at bounding box center [234, 112] width 86 height 31
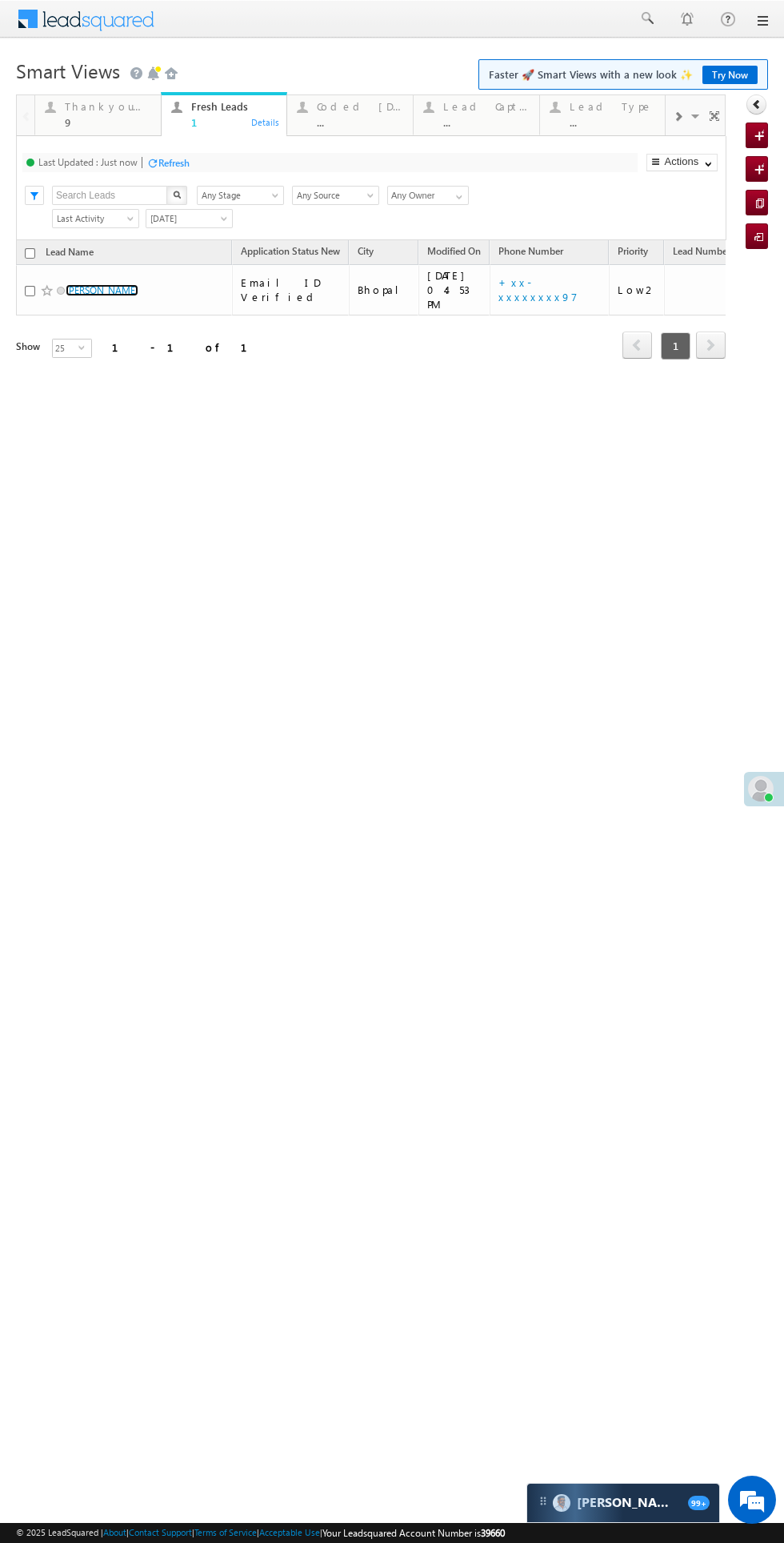
click at [102, 284] on link "Shatruhan Kashyap" at bounding box center [101, 290] width 73 height 12
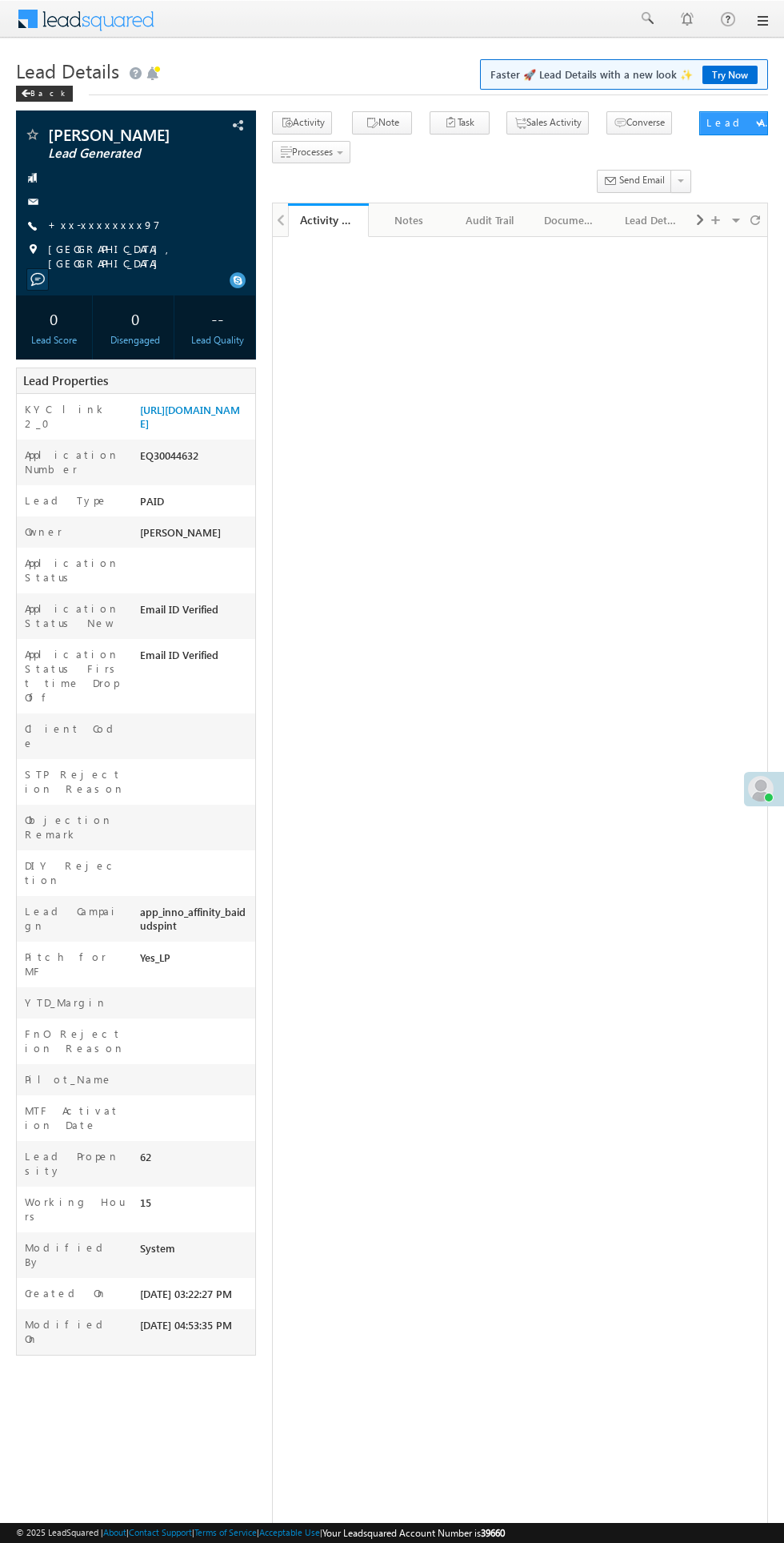
click at [90, 219] on link "+xx-xxxxxxxx97" at bounding box center [104, 224] width 112 height 14
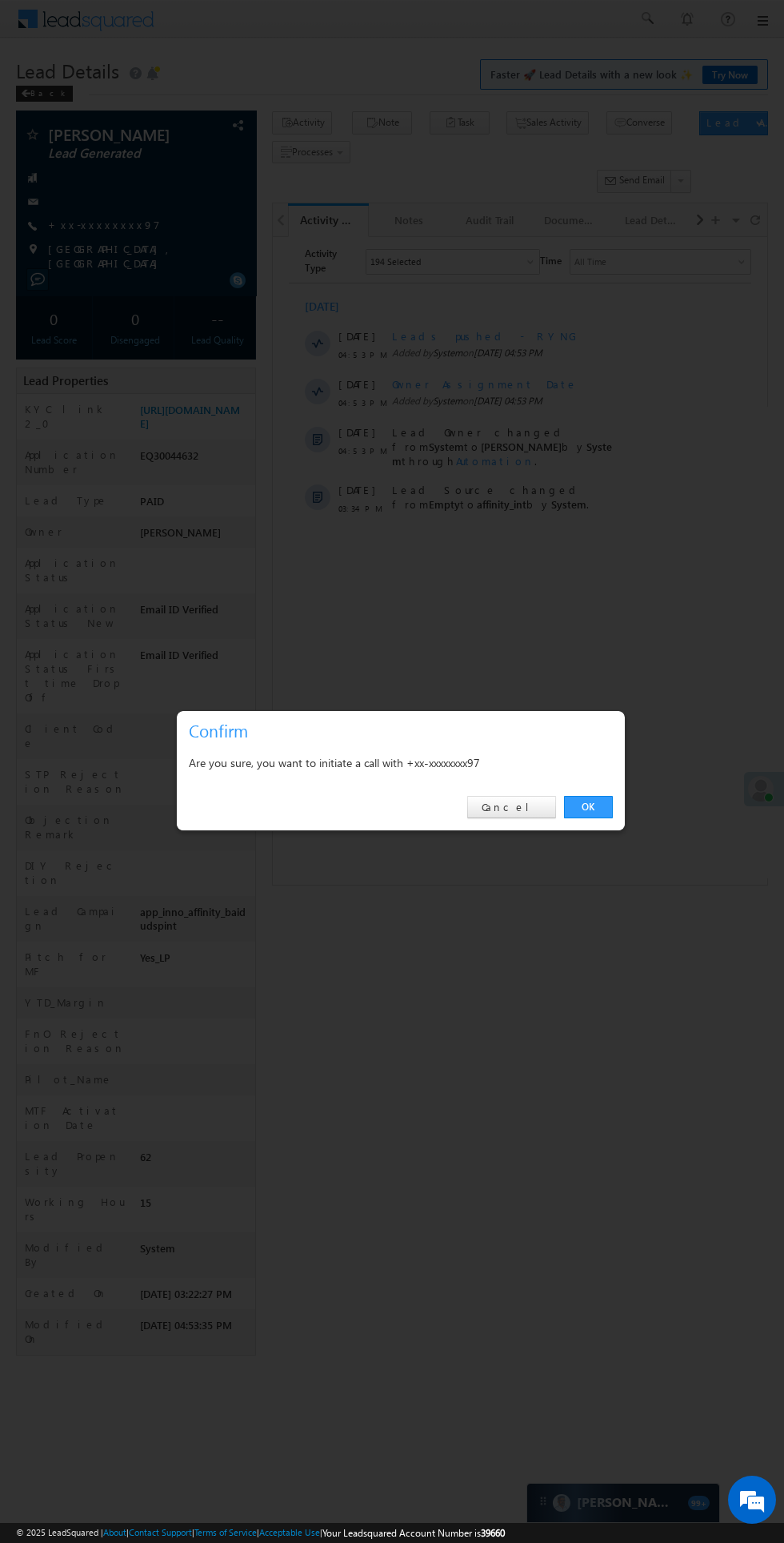
click at [610, 801] on link "OK" at bounding box center [588, 806] width 49 height 22
